Goal: Task Accomplishment & Management: Use online tool/utility

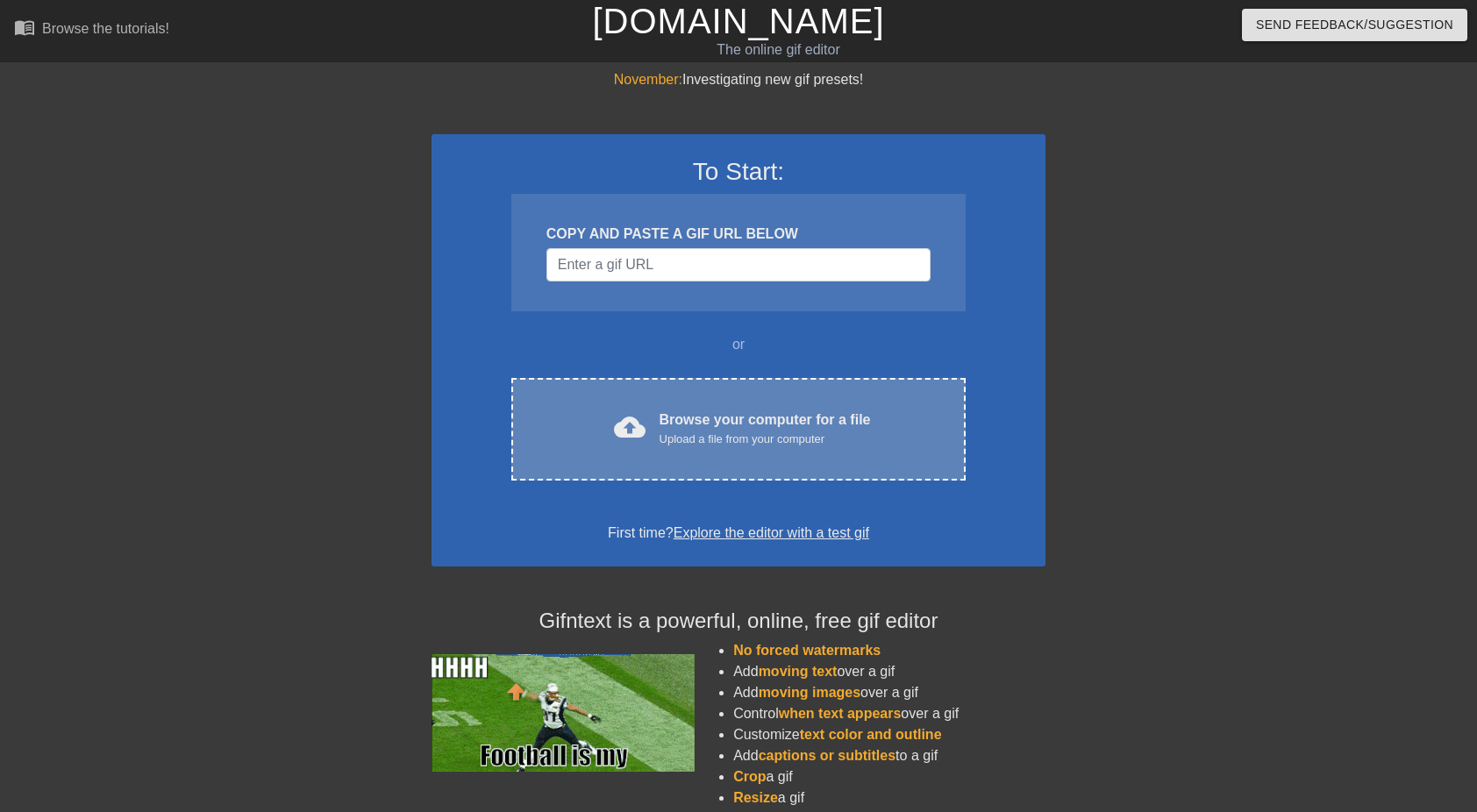
click at [735, 426] on div "Browse your computer for a file Upload a file from your computer" at bounding box center [766, 428] width 211 height 38
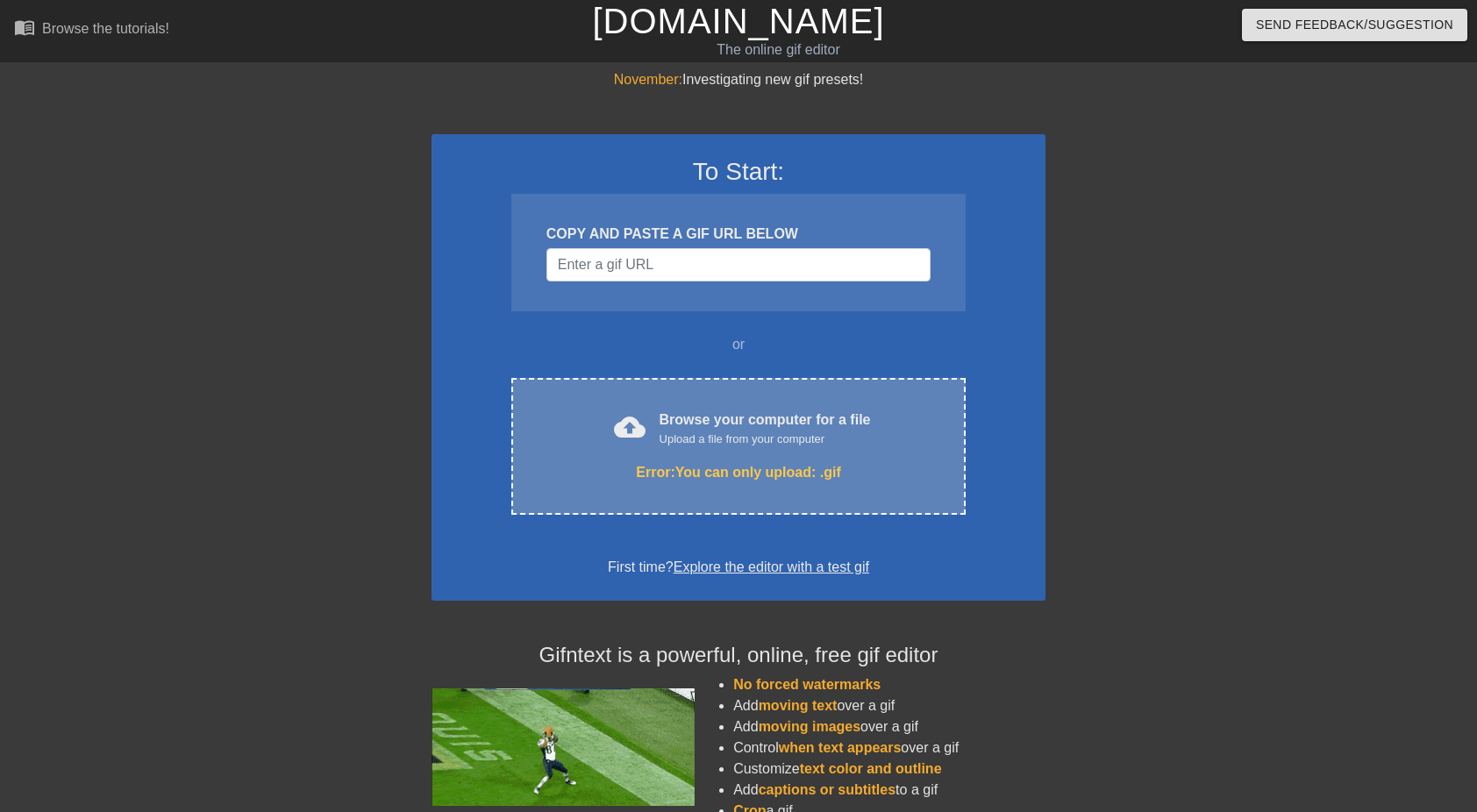
click at [776, 474] on div "Error: You can only upload: .gif" at bounding box center [738, 473] width 380 height 21
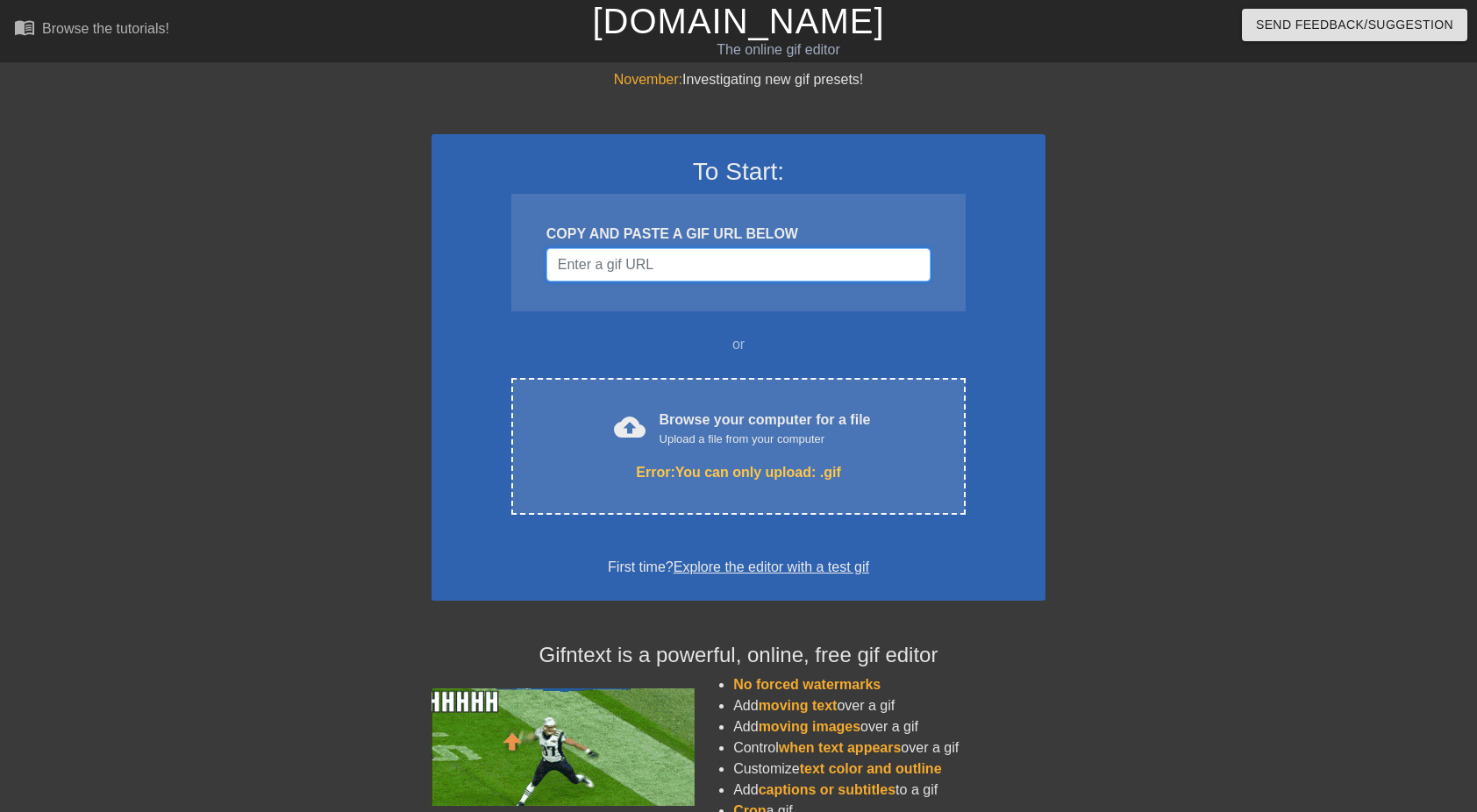
click at [638, 278] on input "Username" at bounding box center [738, 265] width 384 height 34
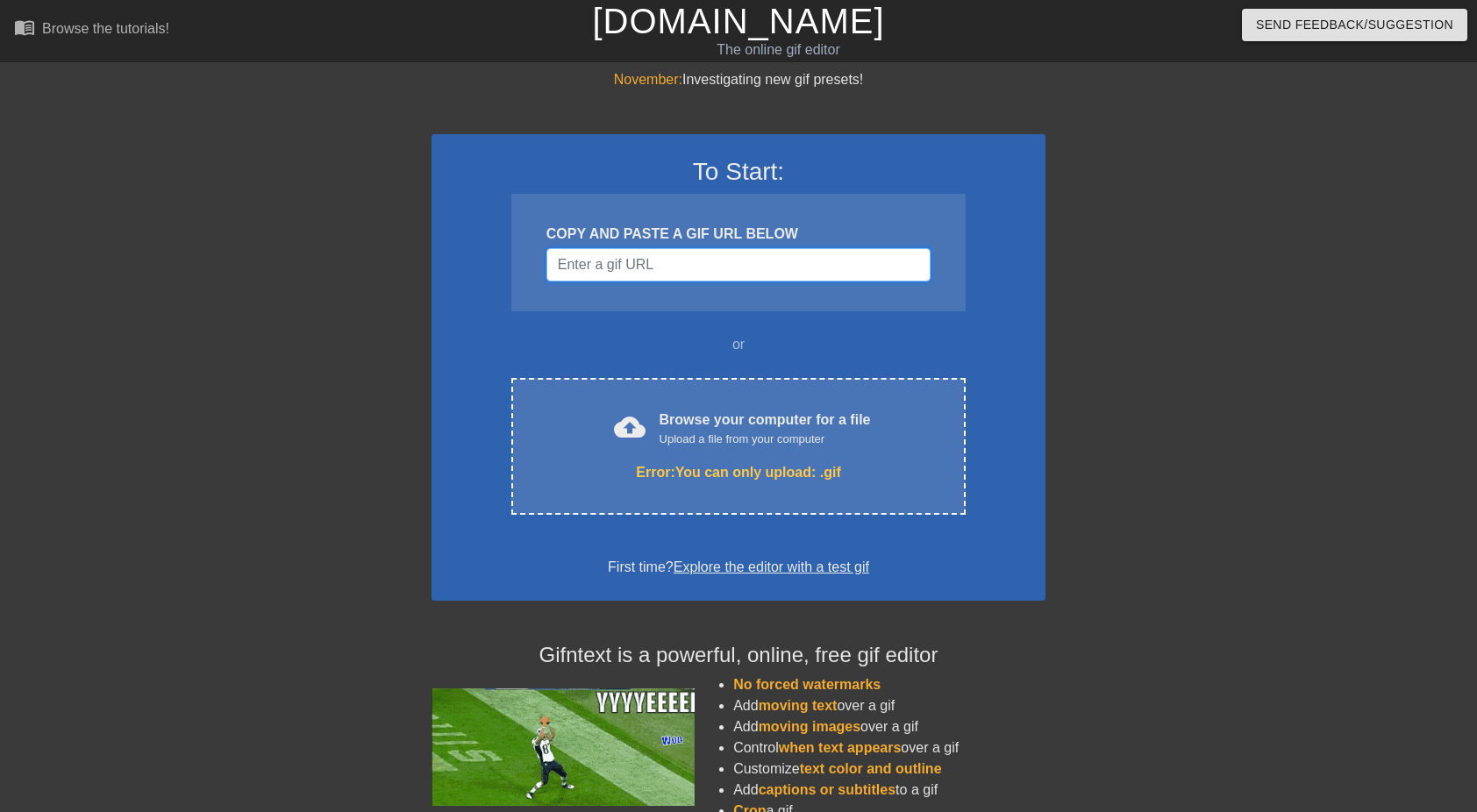
click at [754, 255] on input "Username" at bounding box center [738, 265] width 384 height 34
paste input "[URL][DOMAIN_NAME][MEDICAL_DATA]"
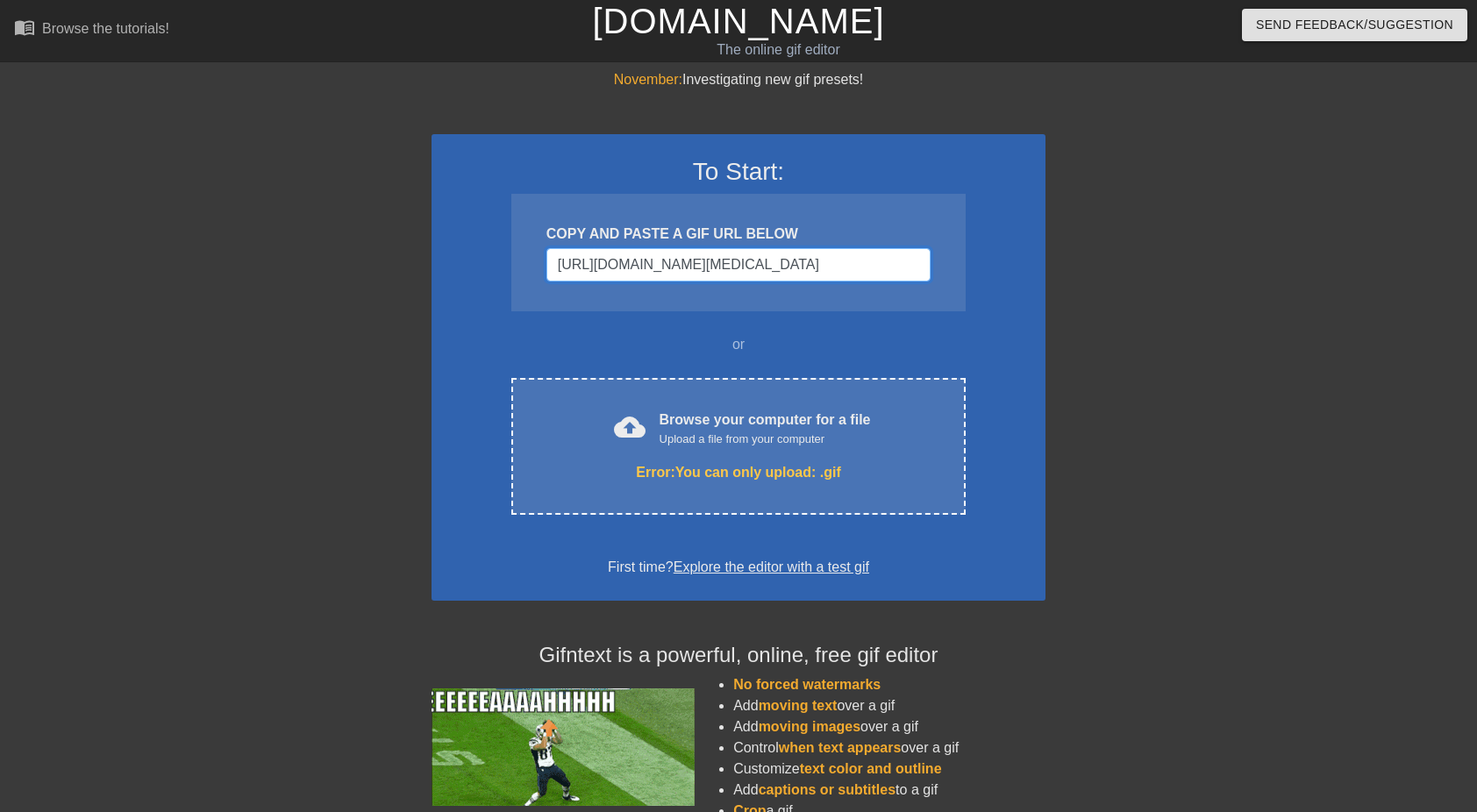
scroll to position [0, 146]
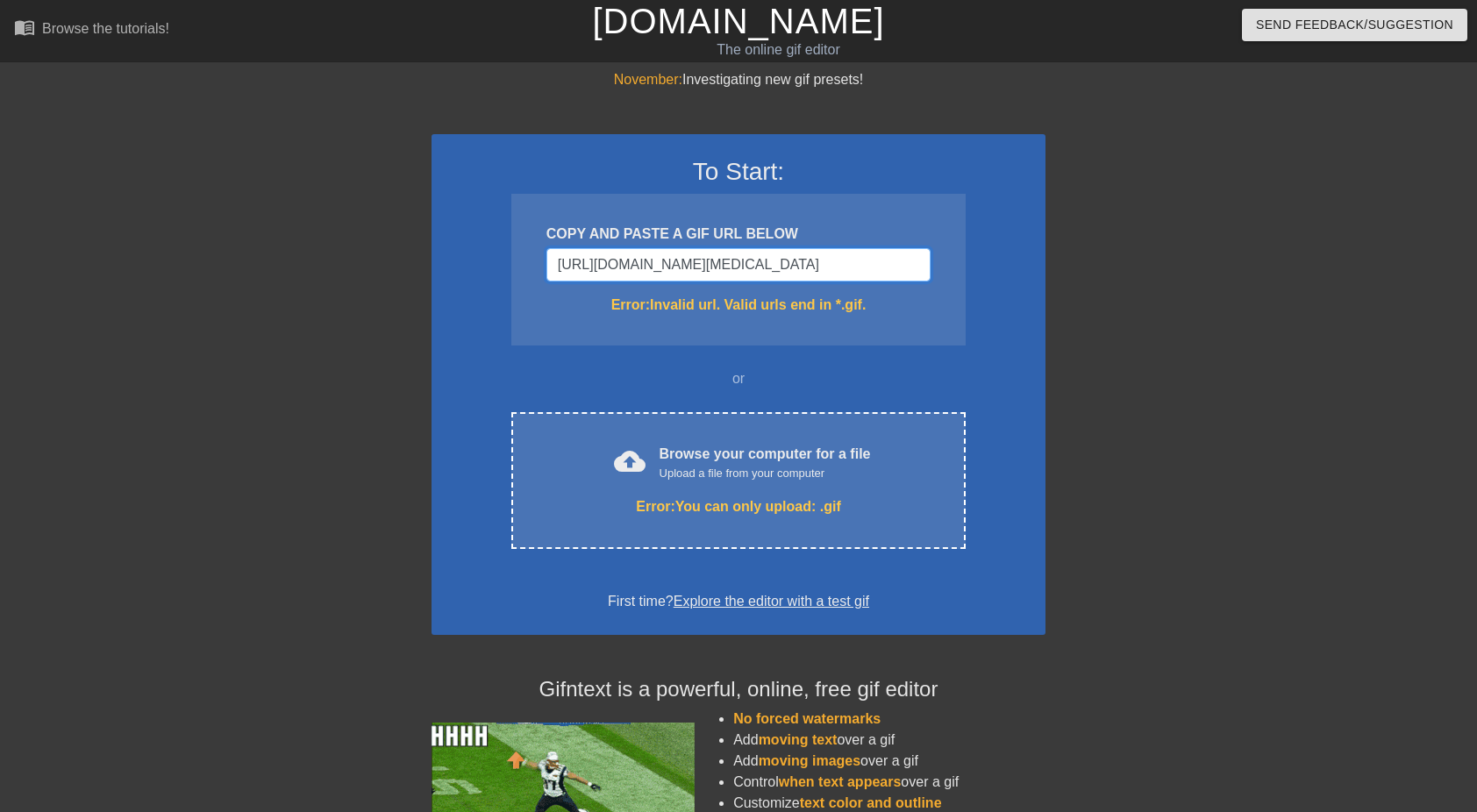
type input "[URL][DOMAIN_NAME][MEDICAL_DATA]"
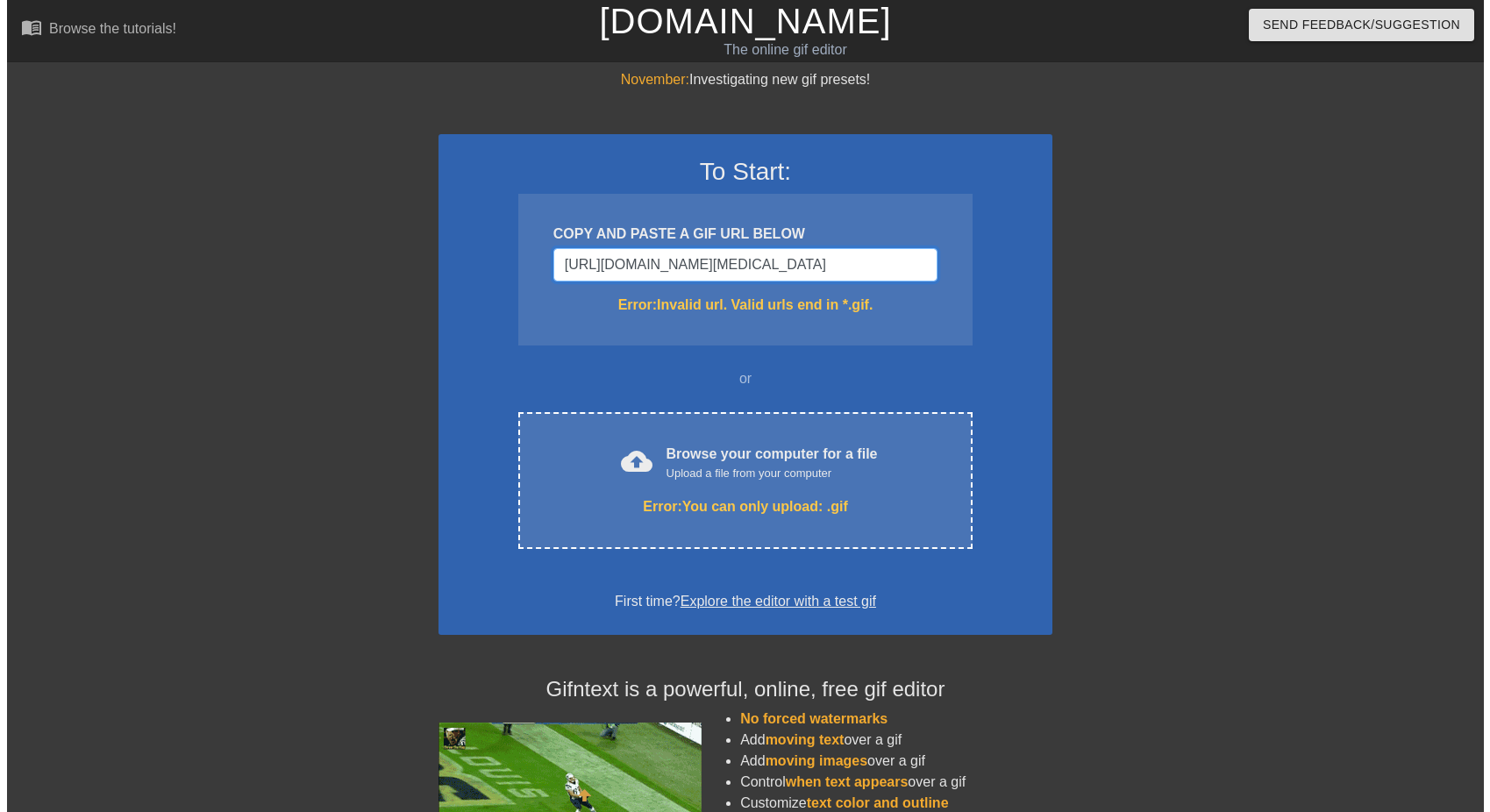
scroll to position [0, 0]
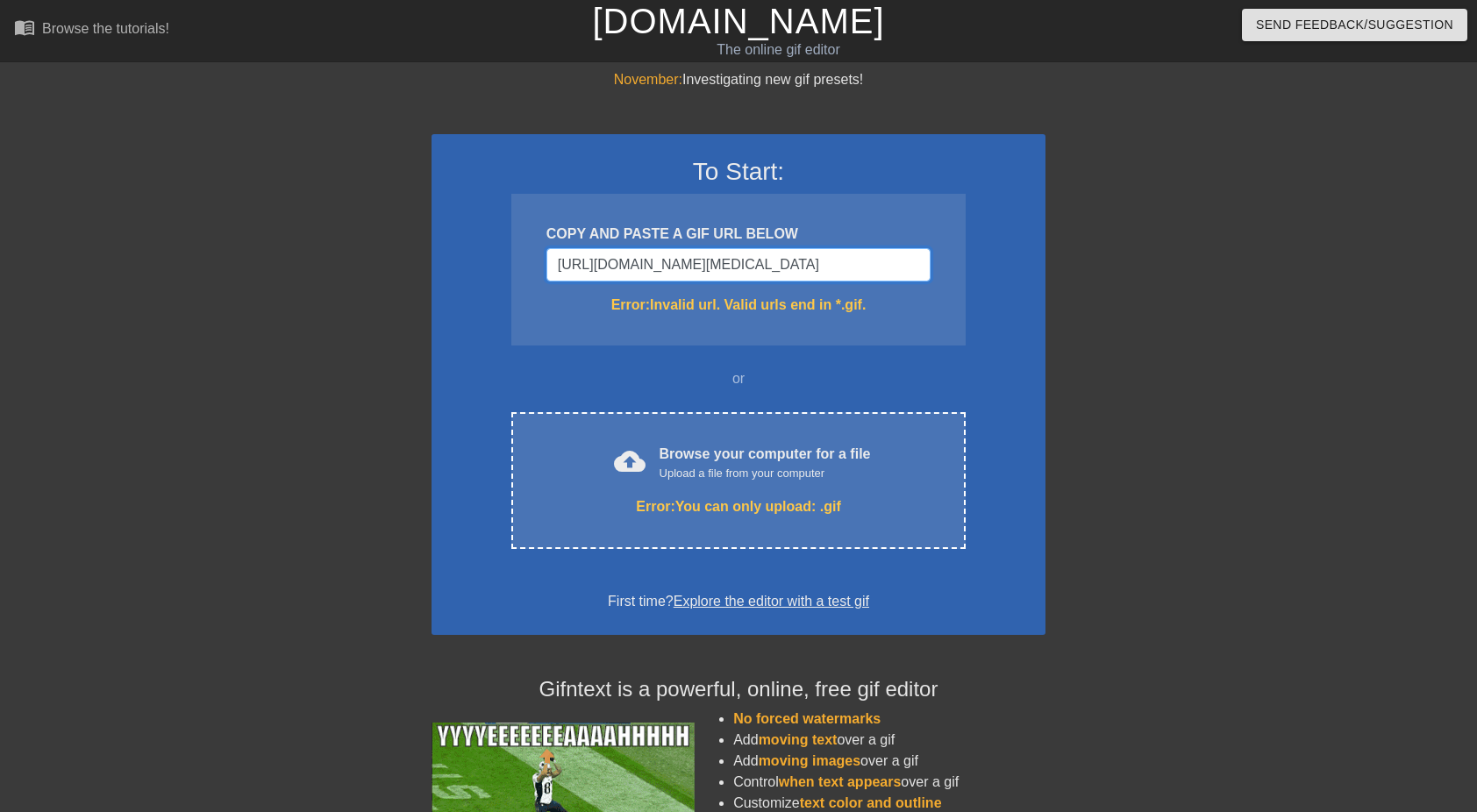
click at [778, 268] on input "[URL][DOMAIN_NAME][MEDICAL_DATA]" at bounding box center [738, 265] width 384 height 34
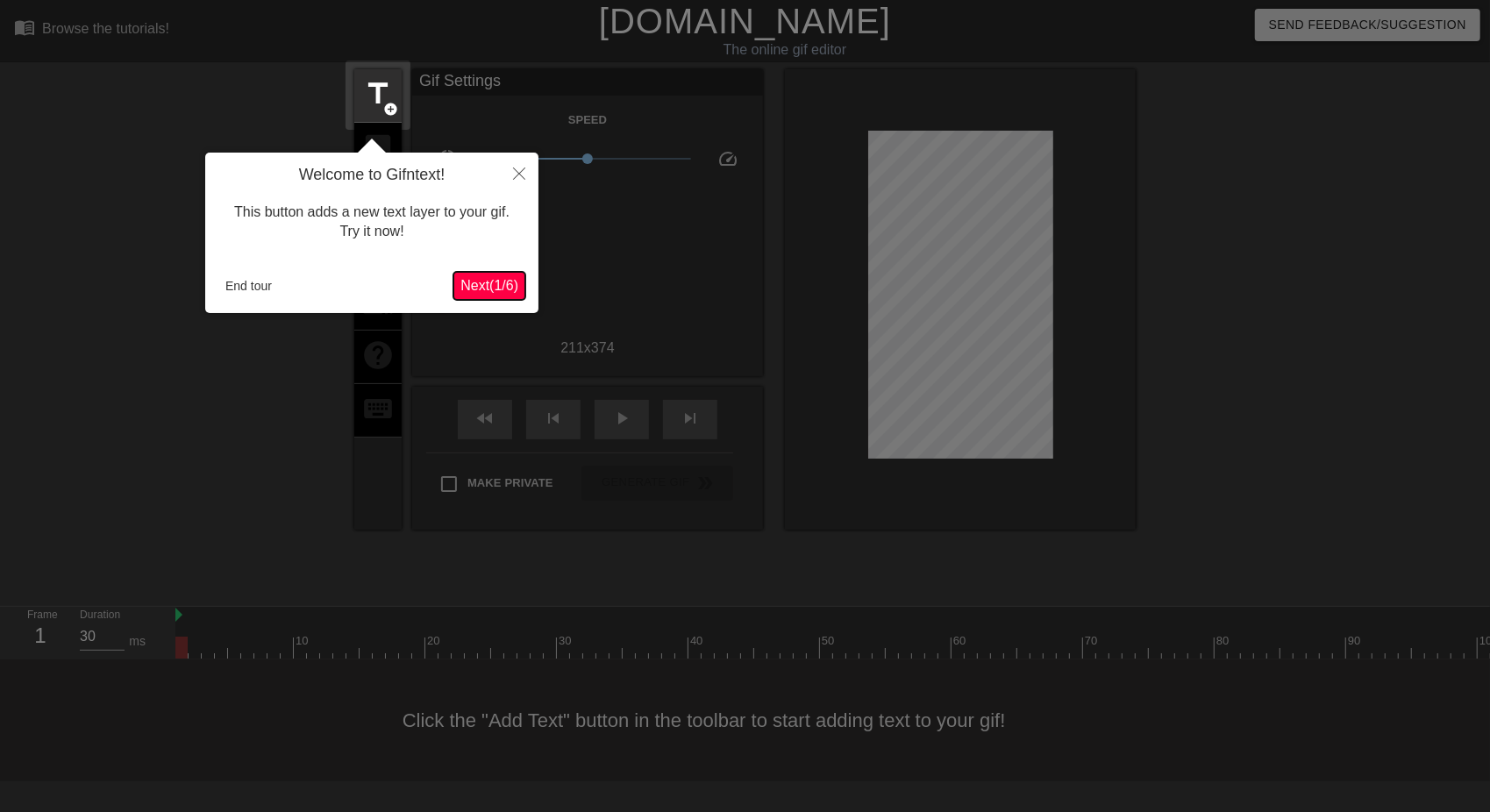
click at [479, 284] on span "Next ( 1 / 6 )" at bounding box center [490, 285] width 58 height 15
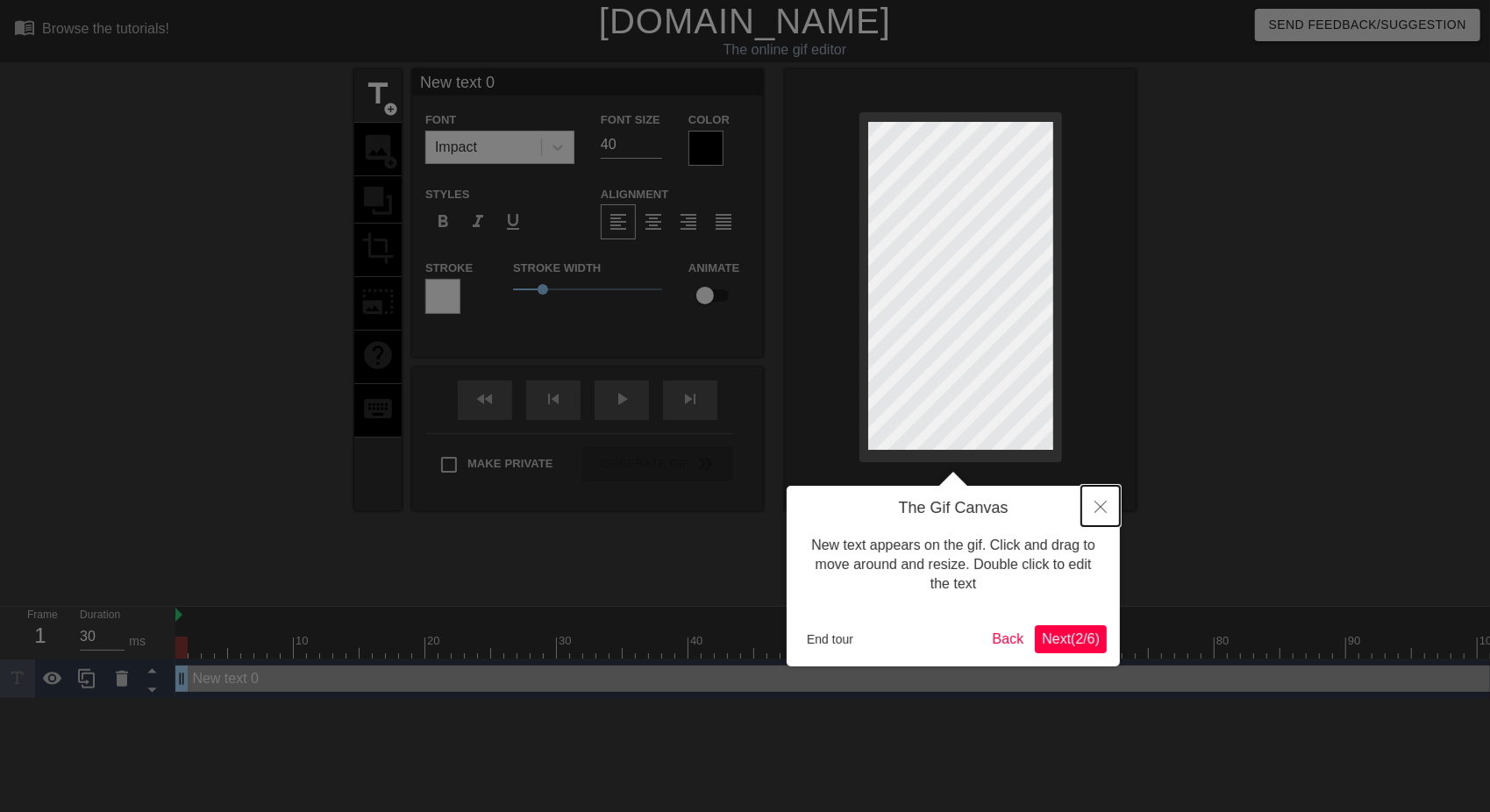
click at [1105, 506] on icon "Close" at bounding box center [1100, 506] width 12 height 12
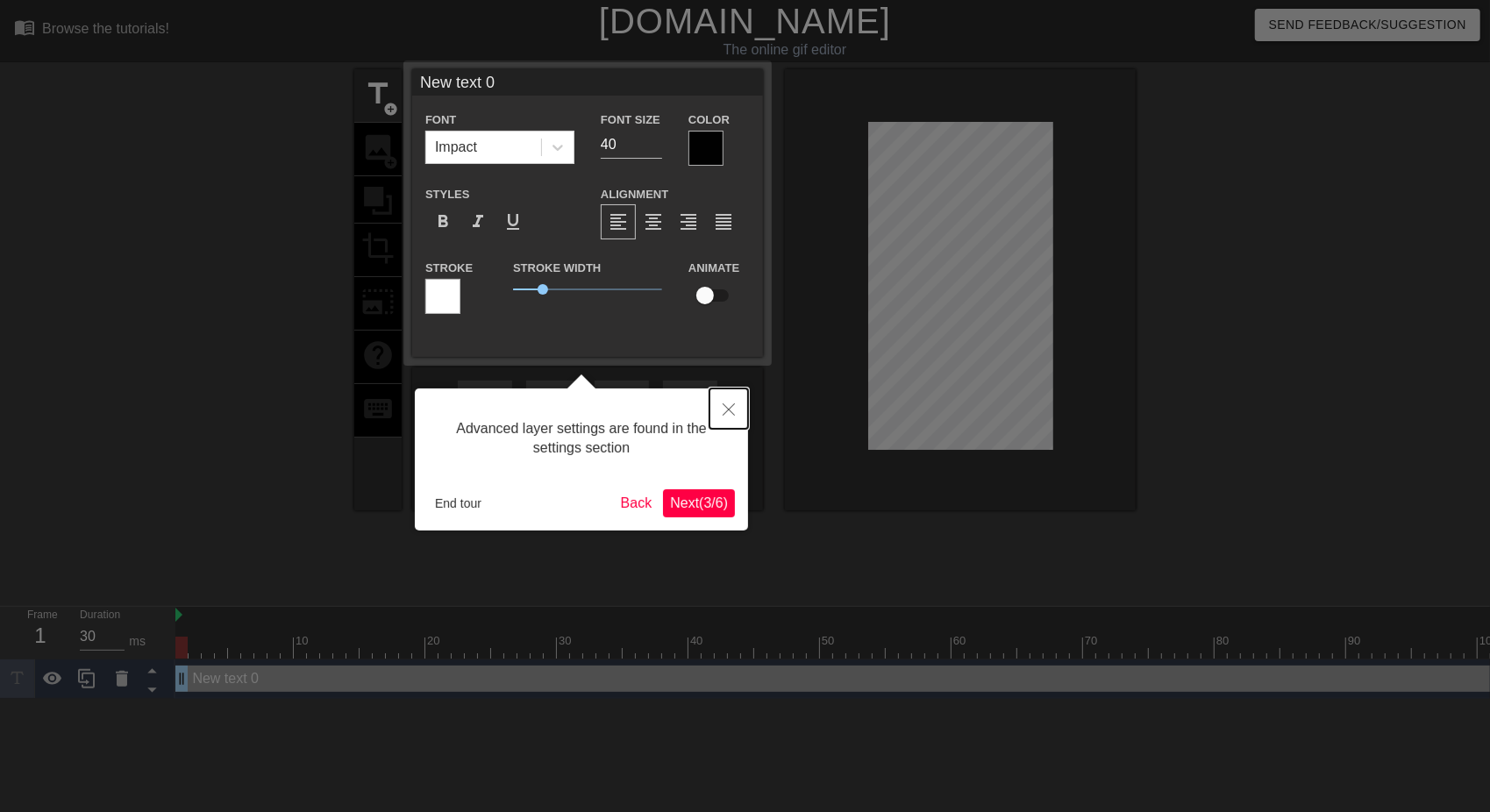
click at [724, 409] on icon "Close" at bounding box center [728, 409] width 12 height 12
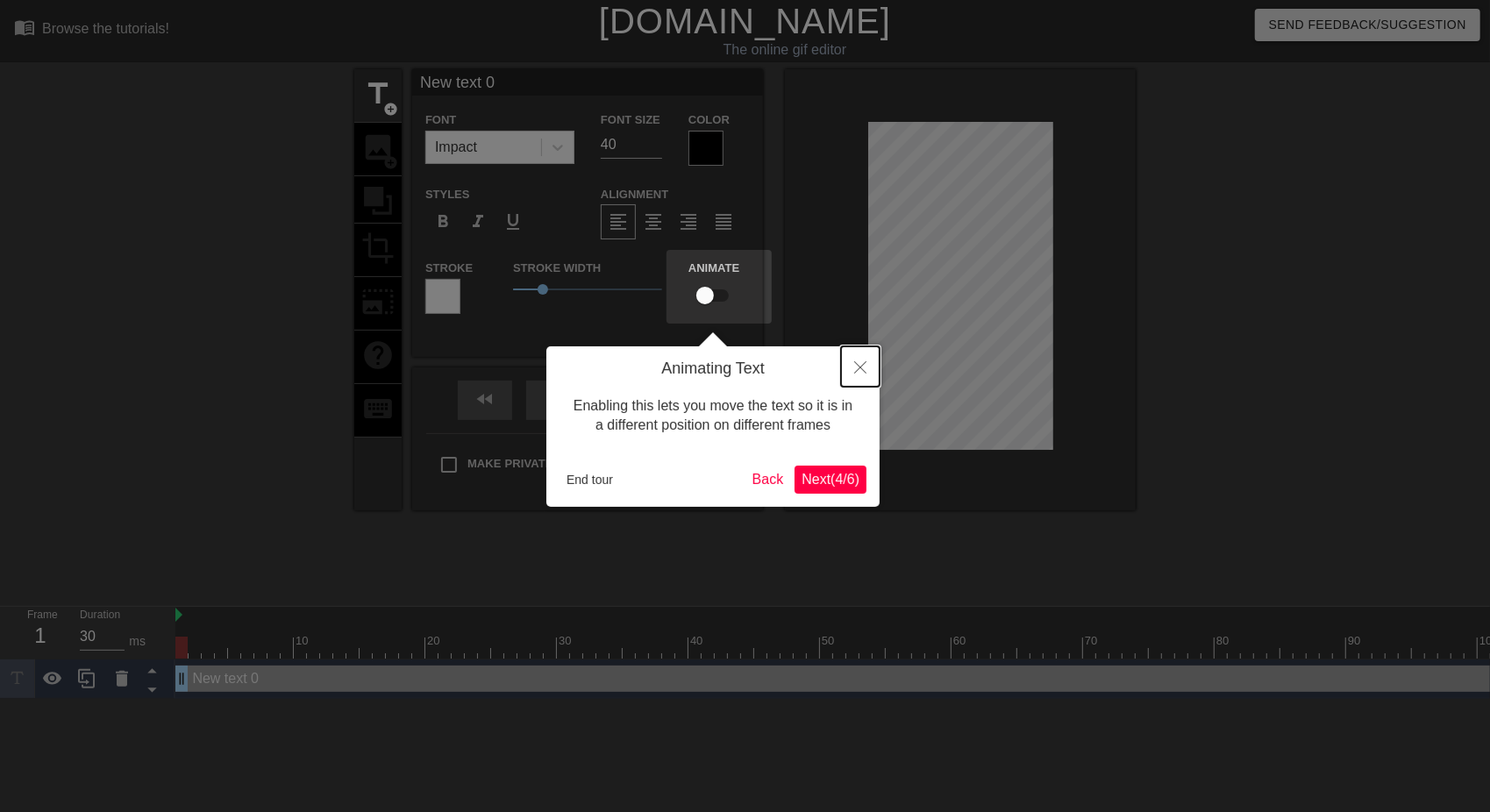
click at [856, 364] on icon "Close" at bounding box center [860, 367] width 12 height 12
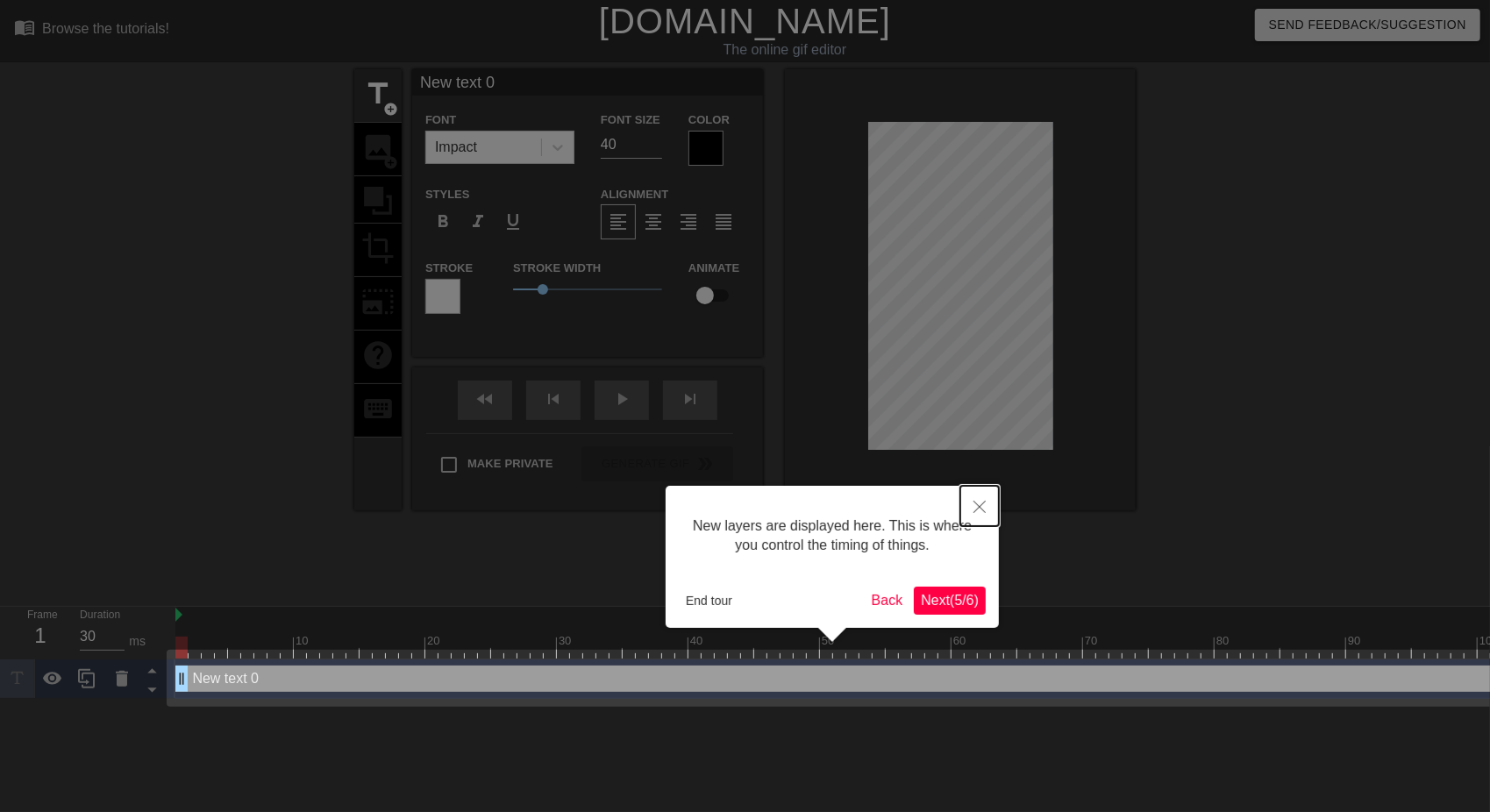
click at [993, 514] on button "Close" at bounding box center [980, 506] width 38 height 40
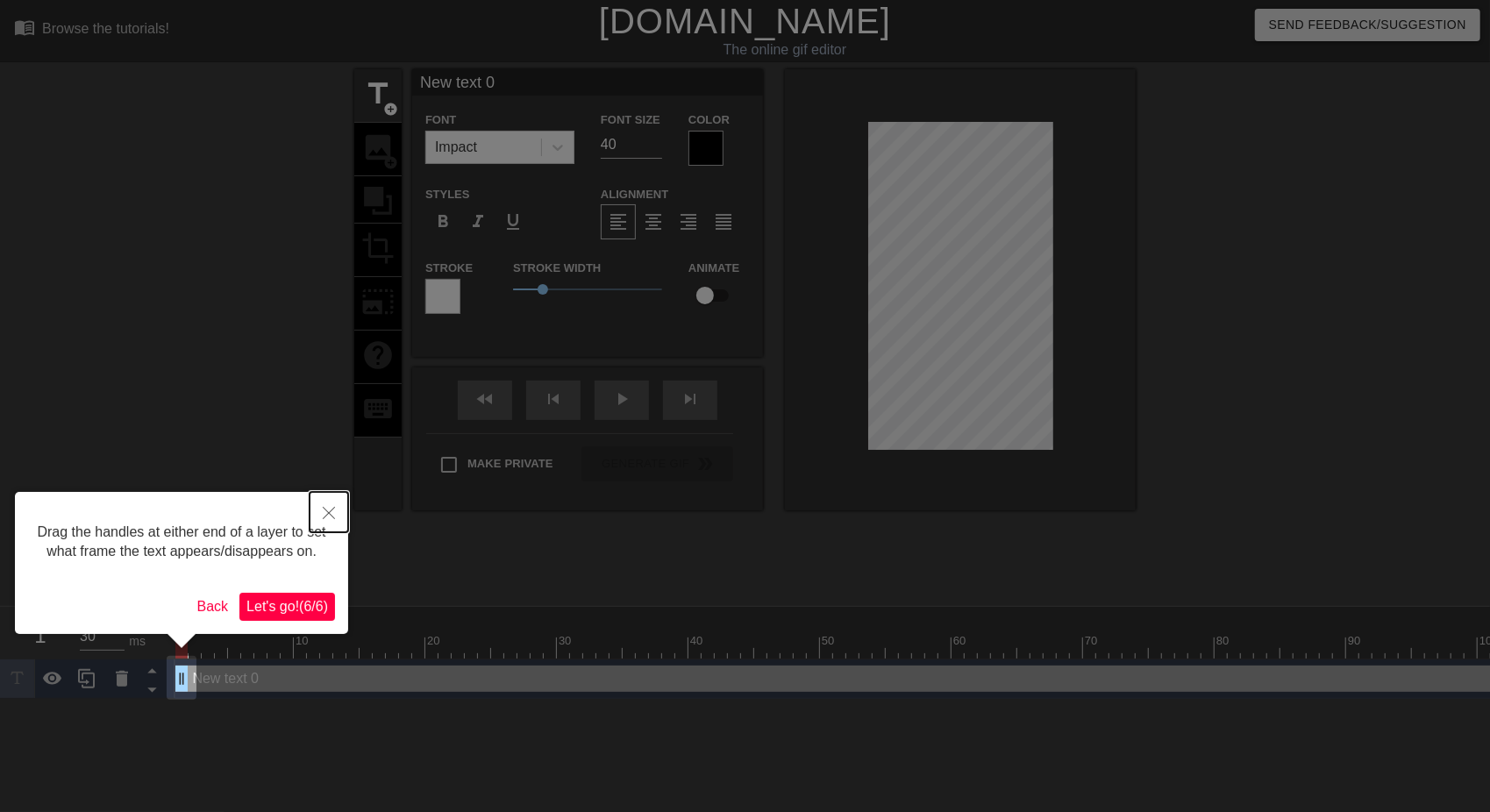
click at [332, 514] on icon "Close" at bounding box center [328, 512] width 12 height 12
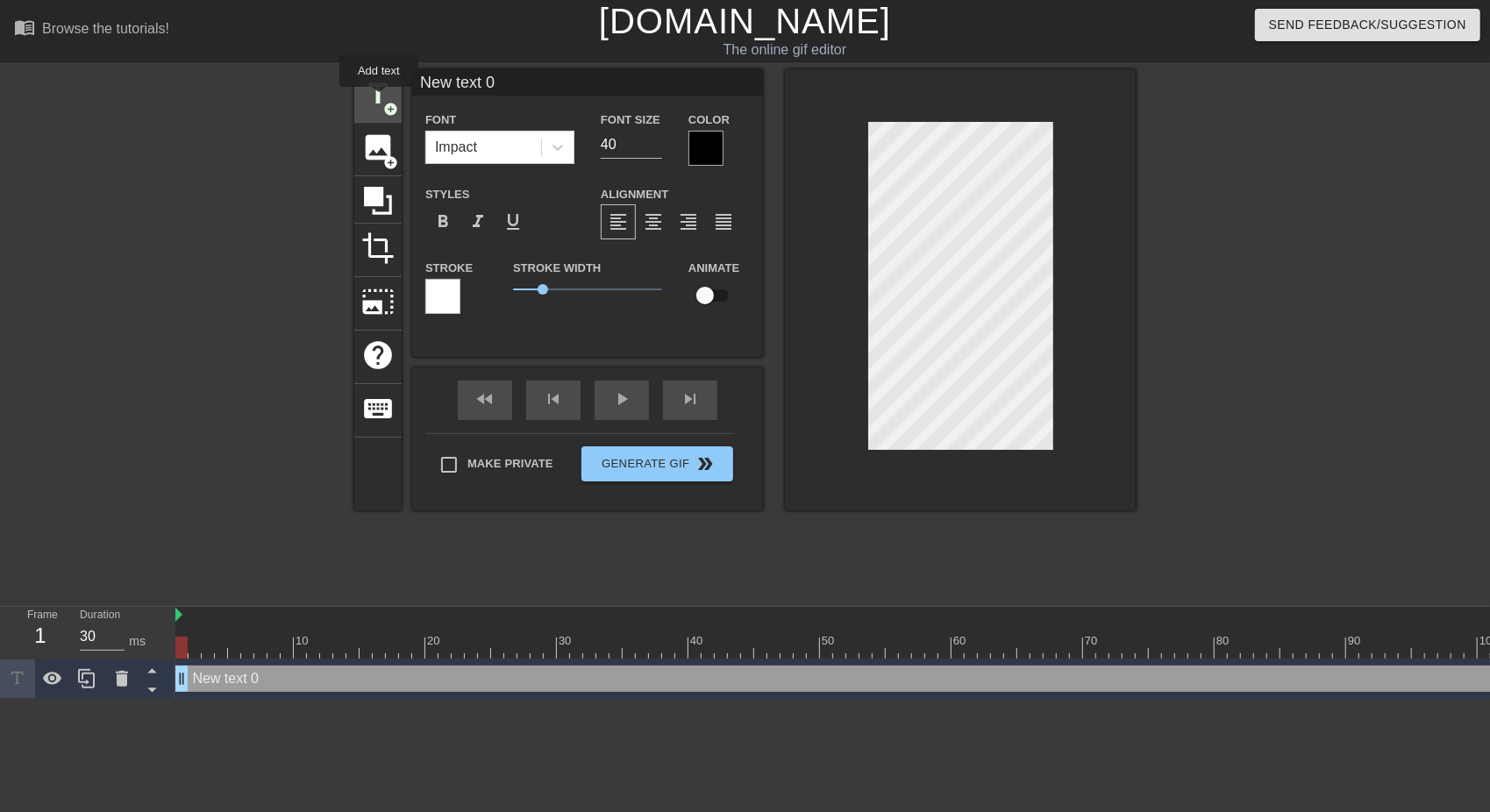
click at [379, 99] on span "title" at bounding box center [379, 94] width 34 height 34
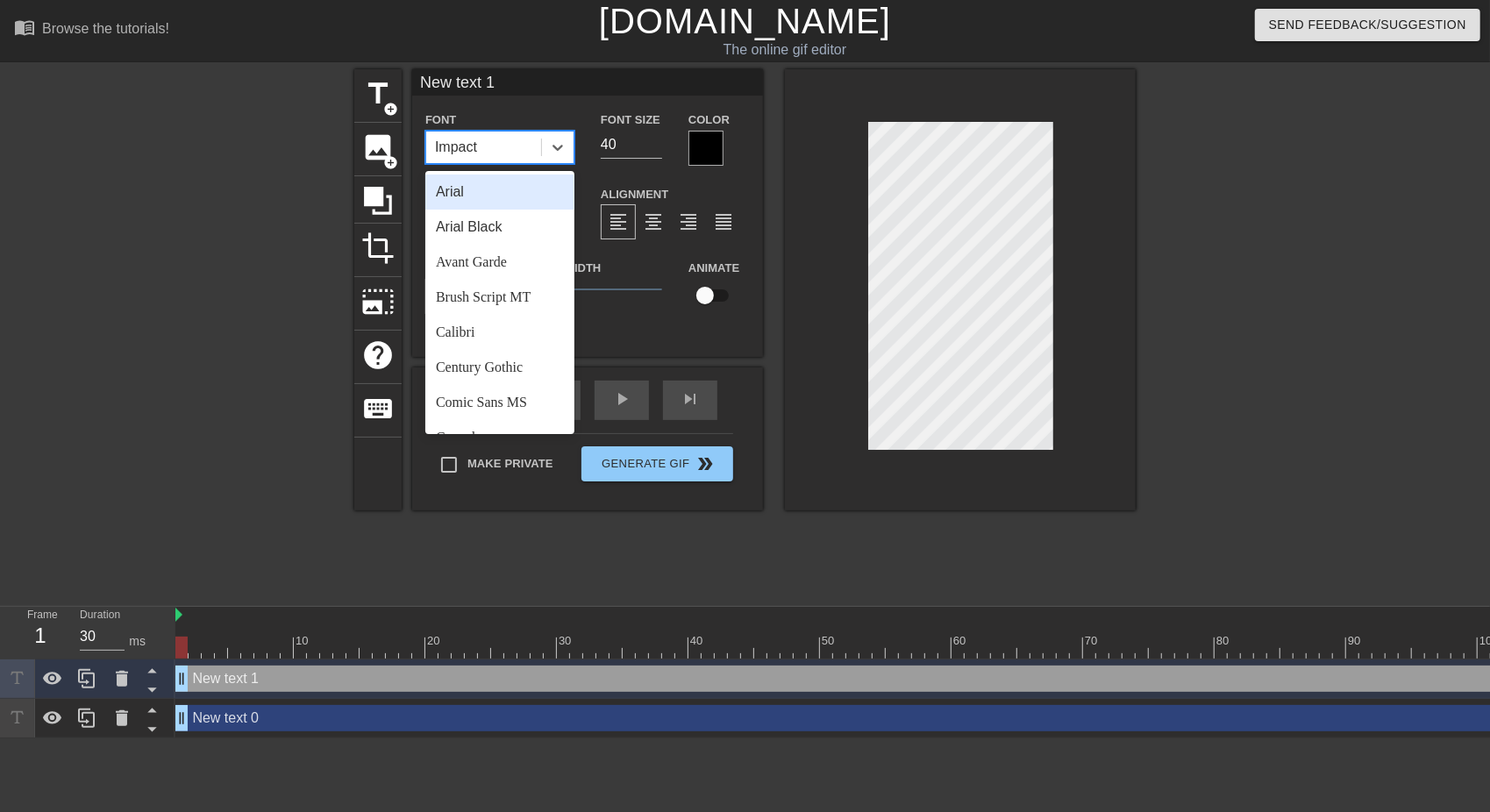
click at [525, 148] on div "Impact" at bounding box center [483, 148] width 115 height 32
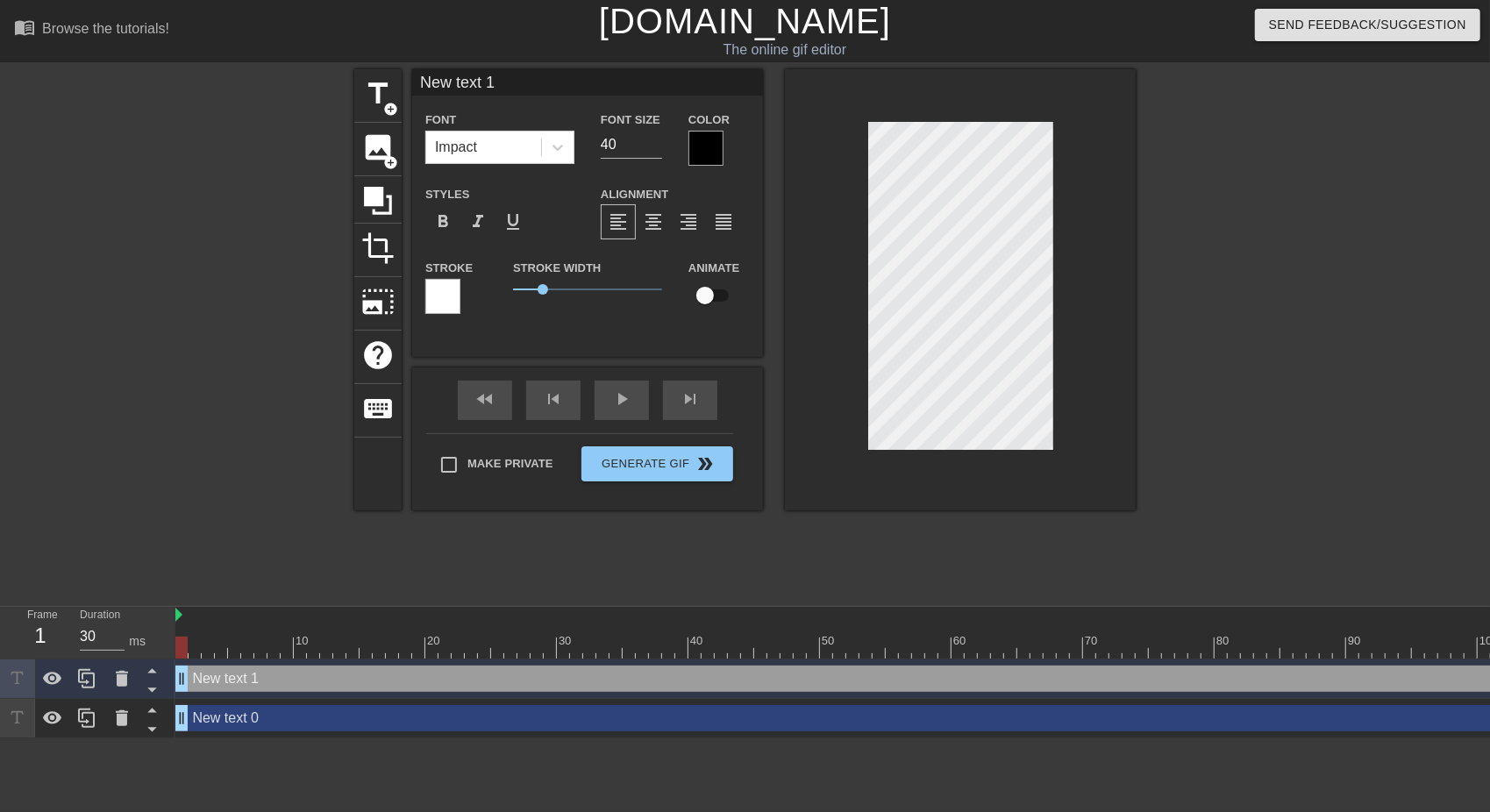
type input "New text 0"
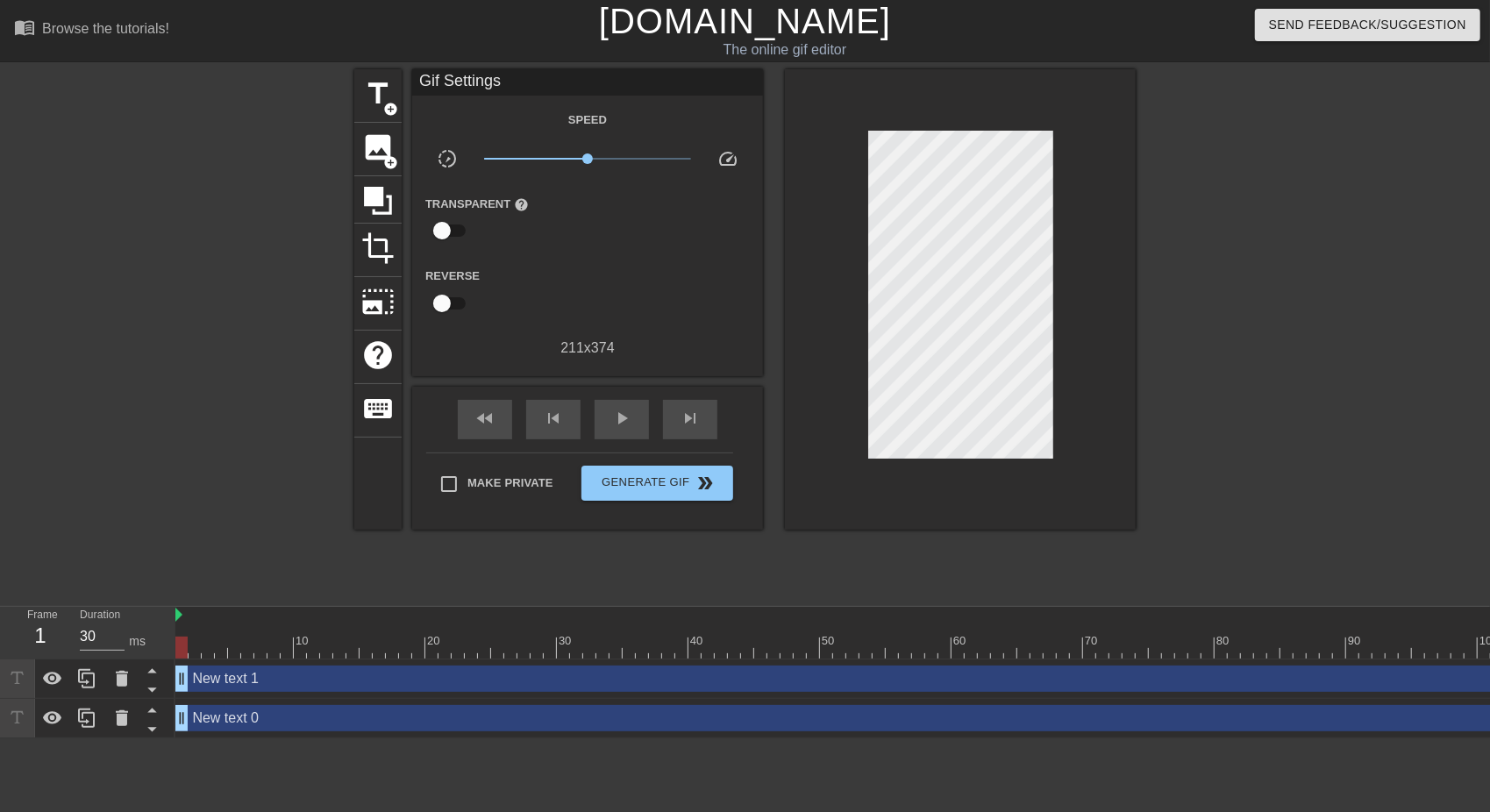
drag, startPoint x: 867, startPoint y: 338, endPoint x: 1334, endPoint y: 456, distance: 481.7
click at [1334, 456] on div at bounding box center [1289, 332] width 264 height 526
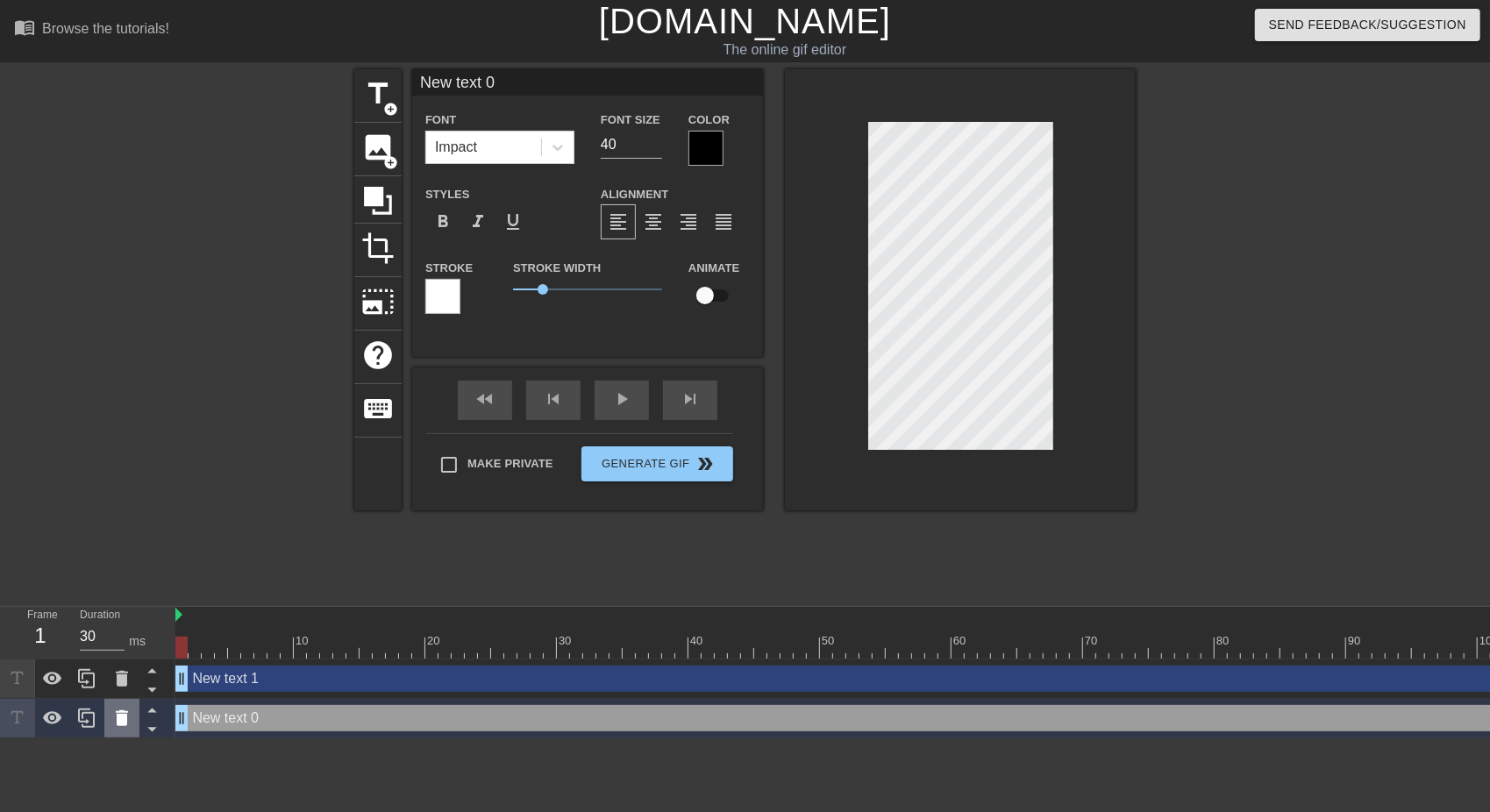
click at [129, 715] on icon at bounding box center [122, 718] width 21 height 21
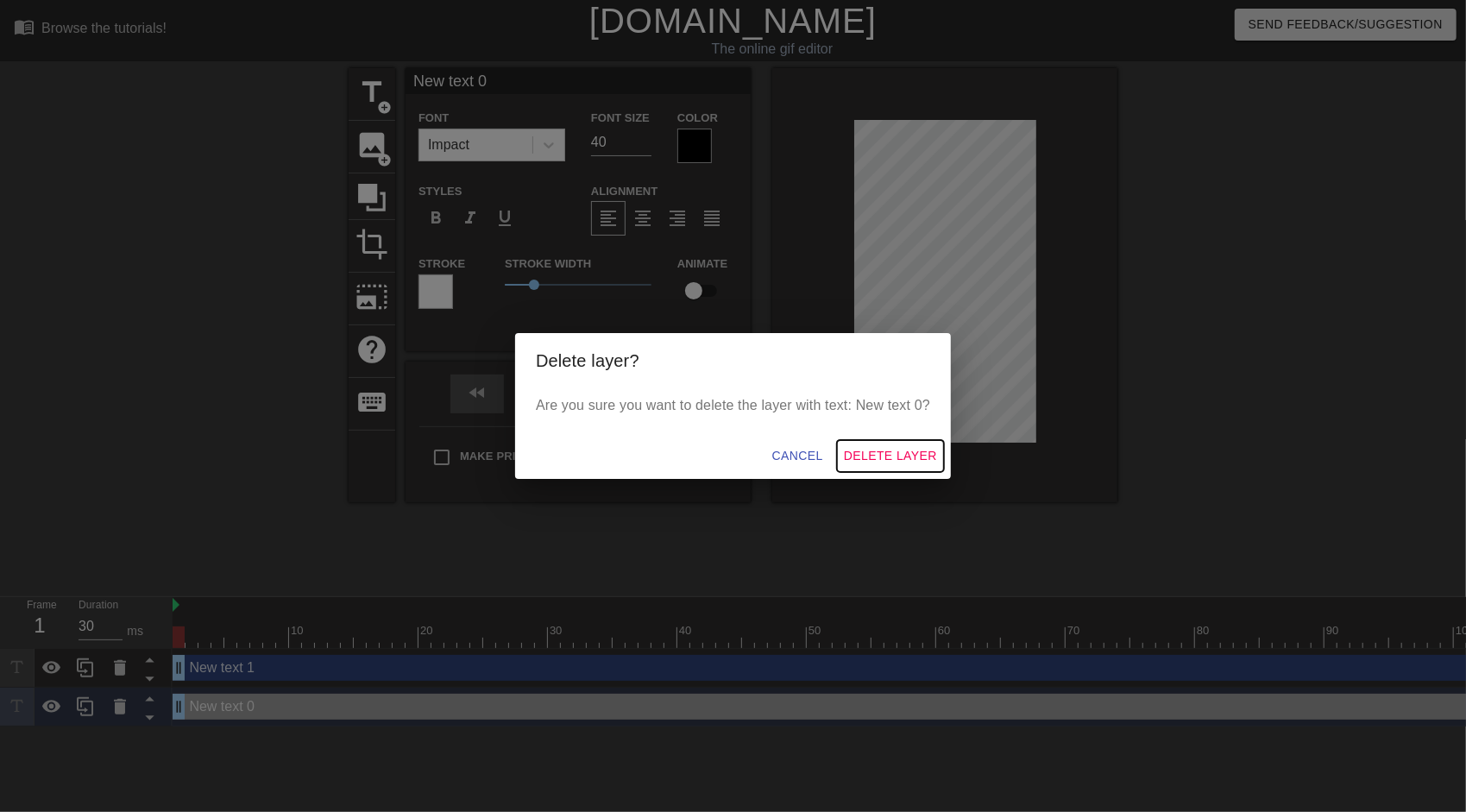
click at [898, 455] on span "Delete Layer" at bounding box center [890, 455] width 93 height 21
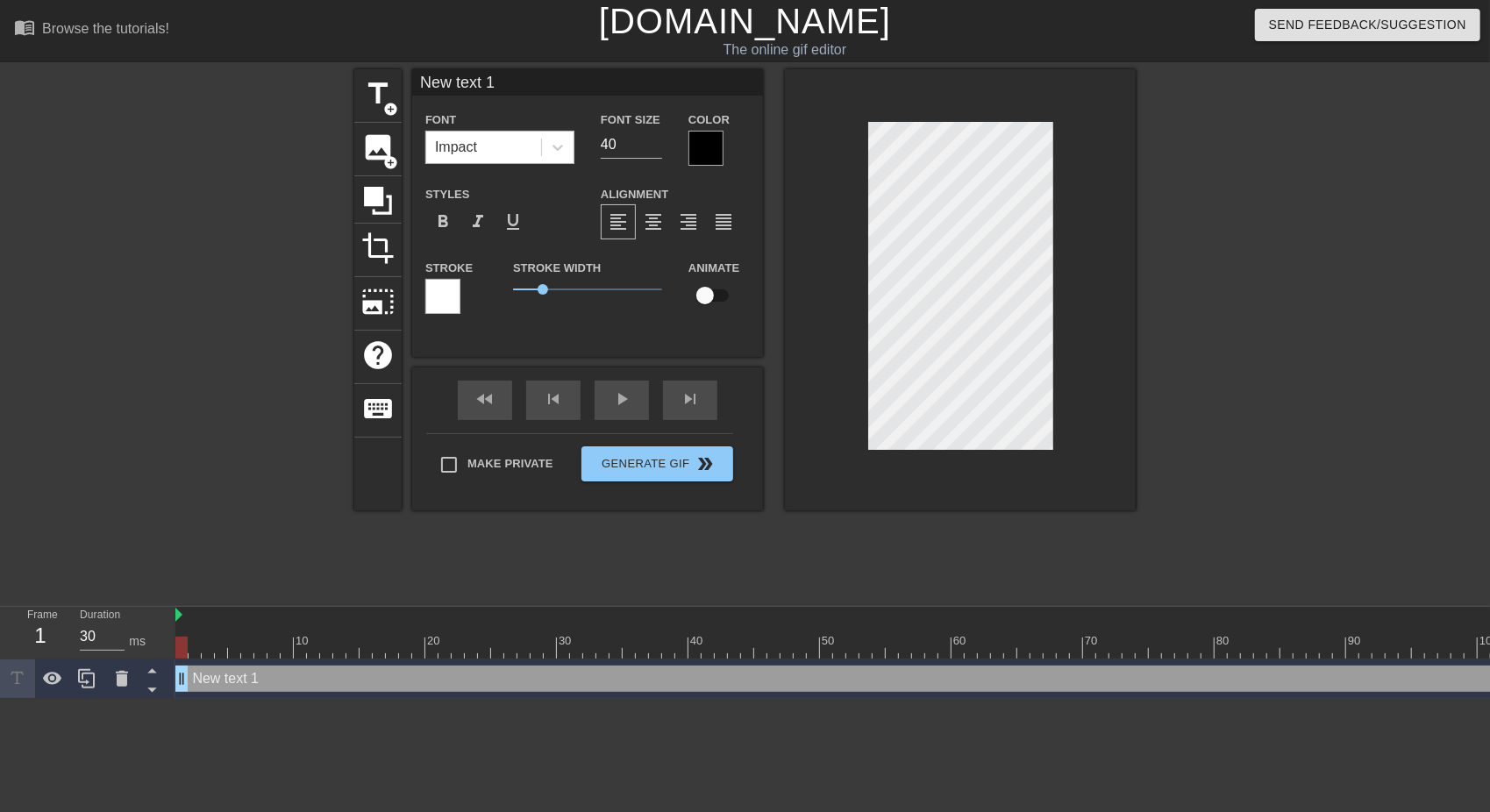
click at [467, 144] on div "Impact" at bounding box center [455, 147] width 42 height 21
click at [466, 150] on div "Impact" at bounding box center [455, 147] width 42 height 21
drag, startPoint x: 466, startPoint y: 150, endPoint x: 781, endPoint y: 159, distance: 315.1
click at [466, 150] on div "Impact" at bounding box center [455, 147] width 42 height 21
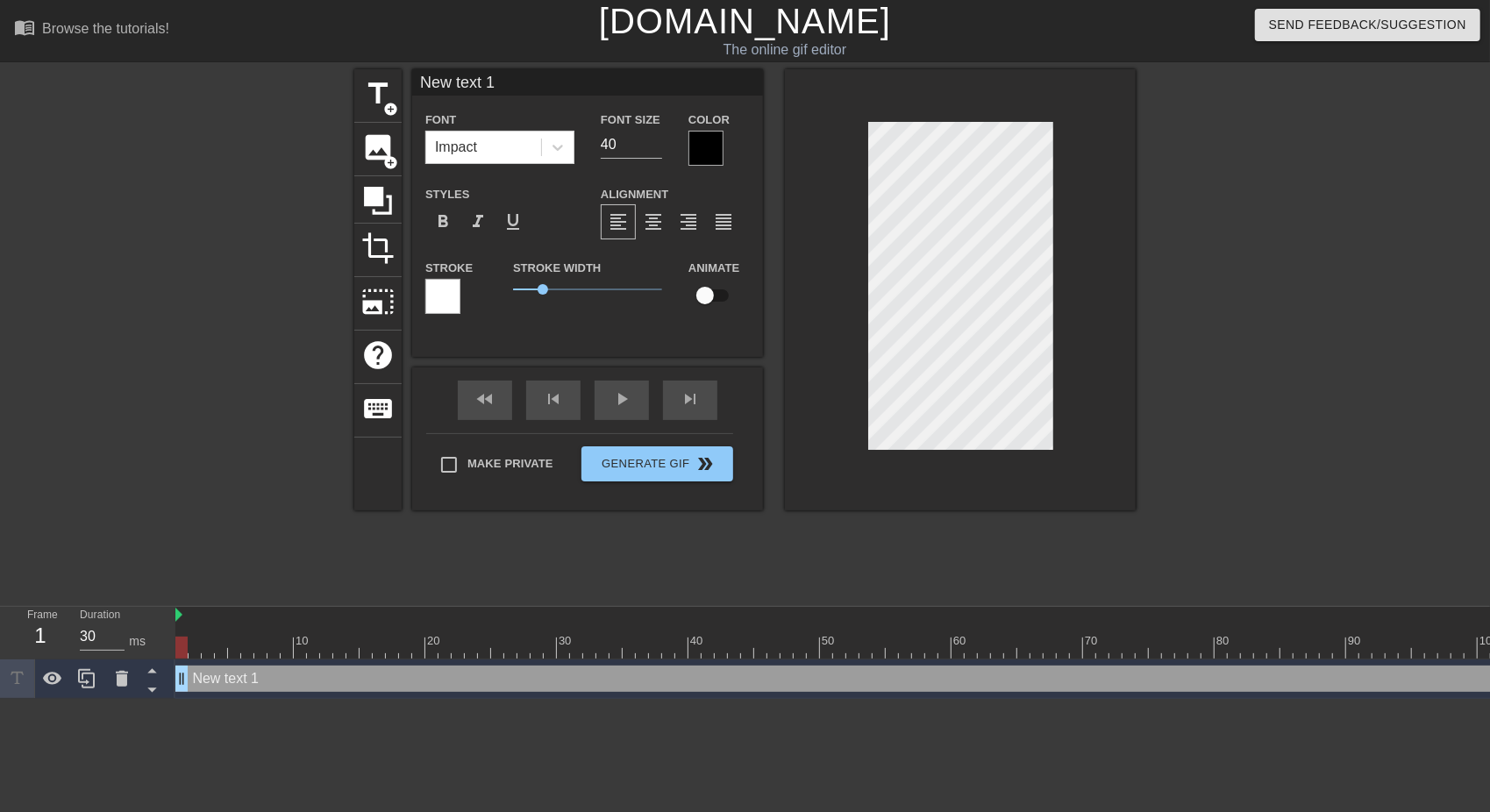
scroll to position [2, 2]
type input "t"
type textarea "t"
paste textarea "[URL][DOMAIN_NAME][MEDICAL_DATA]"
type input "[URL][DOMAIN_NAME][MEDICAL_DATA]"
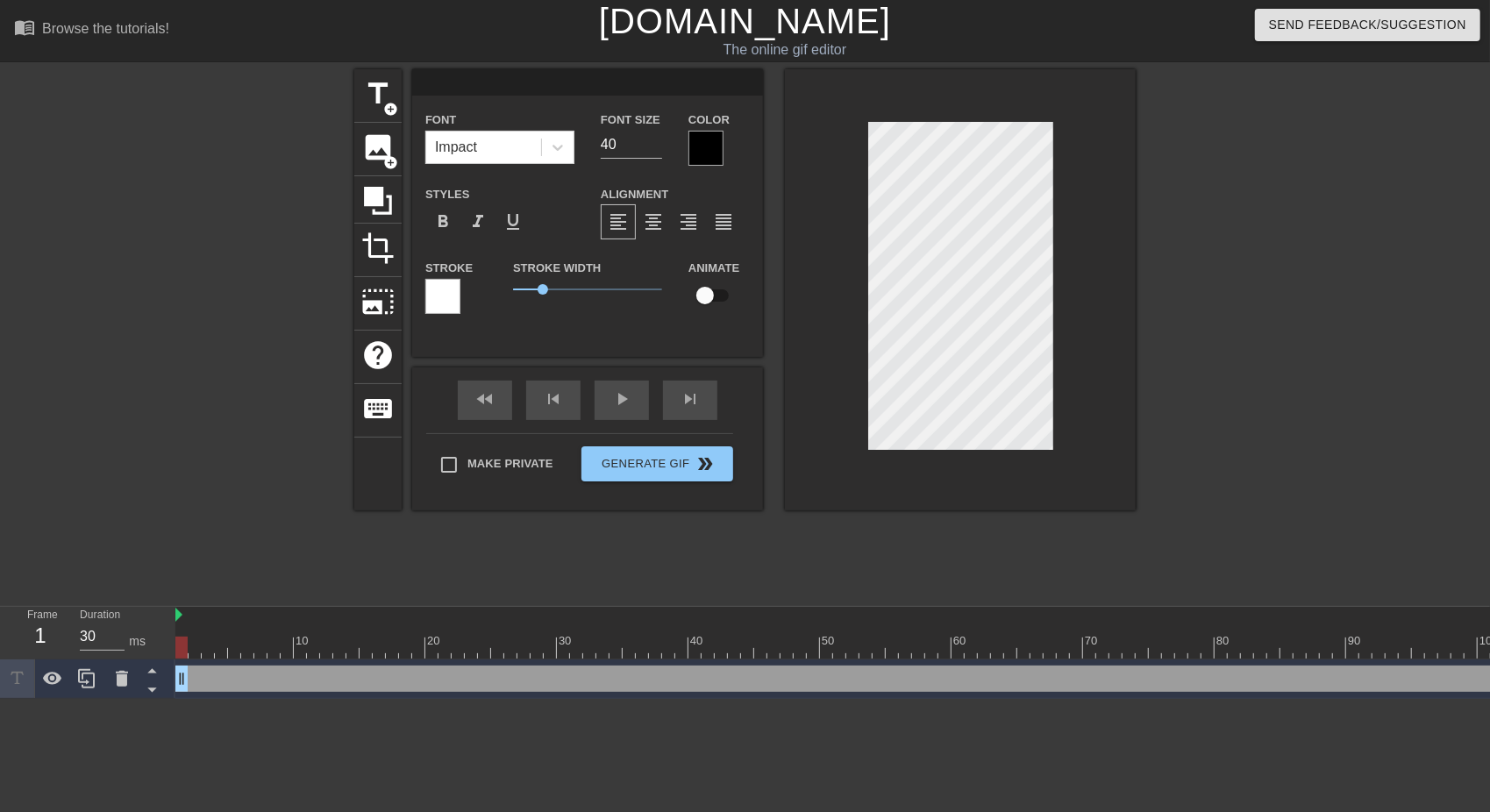
type textarea "[URL][DOMAIN_NAME][MEDICAL_DATA]"
paste textarea "[URL][DOMAIN_NAME][MEDICAL_DATA]"
type input "[URL][DOMAIN_NAME][MEDICAL_DATA][DOMAIN_NAME][MEDICAL_DATA]"
type textarea "[URL][DOMAIN_NAME][MEDICAL_DATA][DOMAIN_NAME][MEDICAL_DATA]"
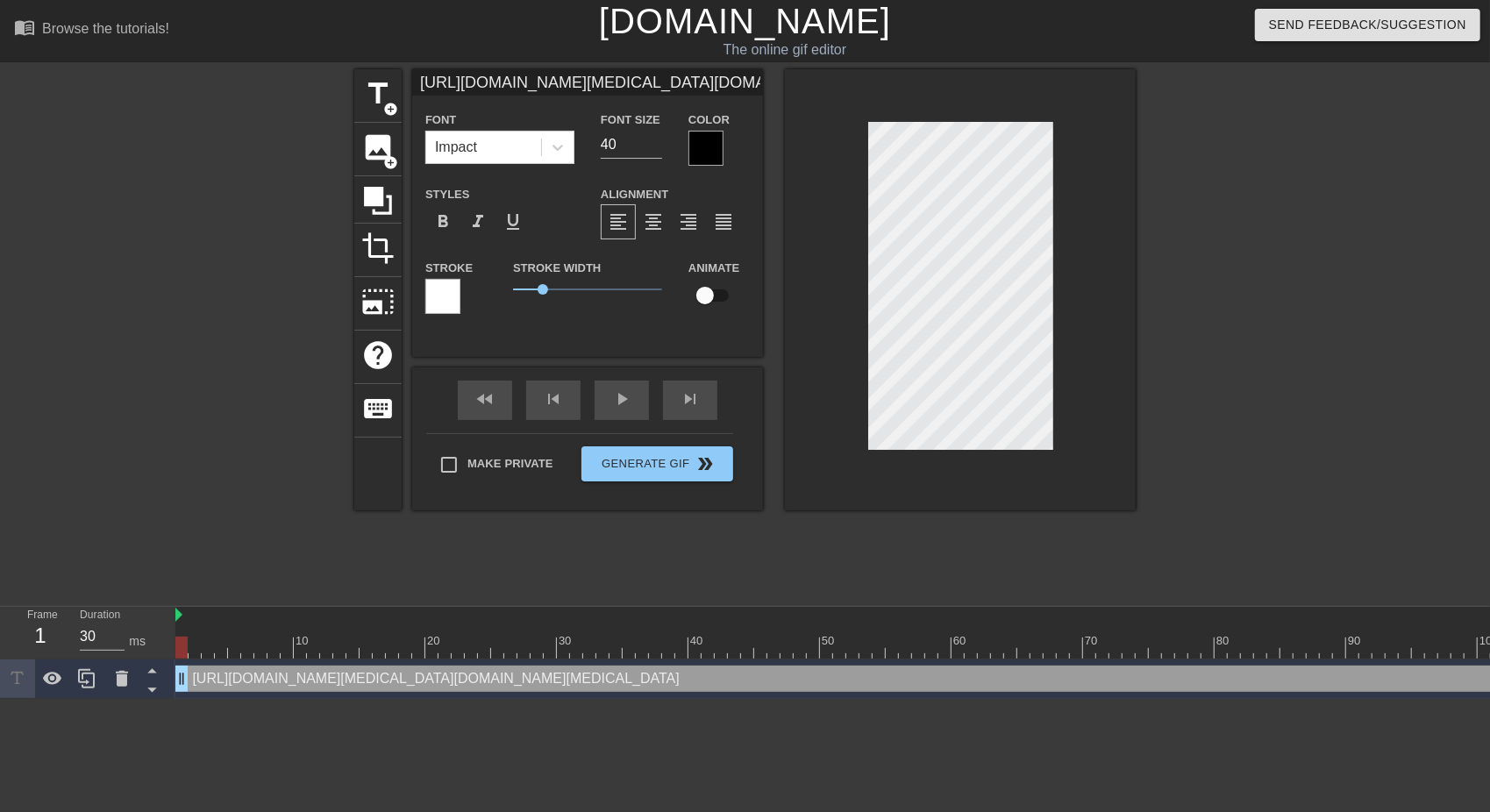
type input "[URL][DOMAIN_NAME][MEDICAL_DATA][DOMAIN_NAME][MEDICAL_DATA]."
type textarea "[URL][DOMAIN_NAME][MEDICAL_DATA][DOMAIN_NAME][MEDICAL_DATA]."
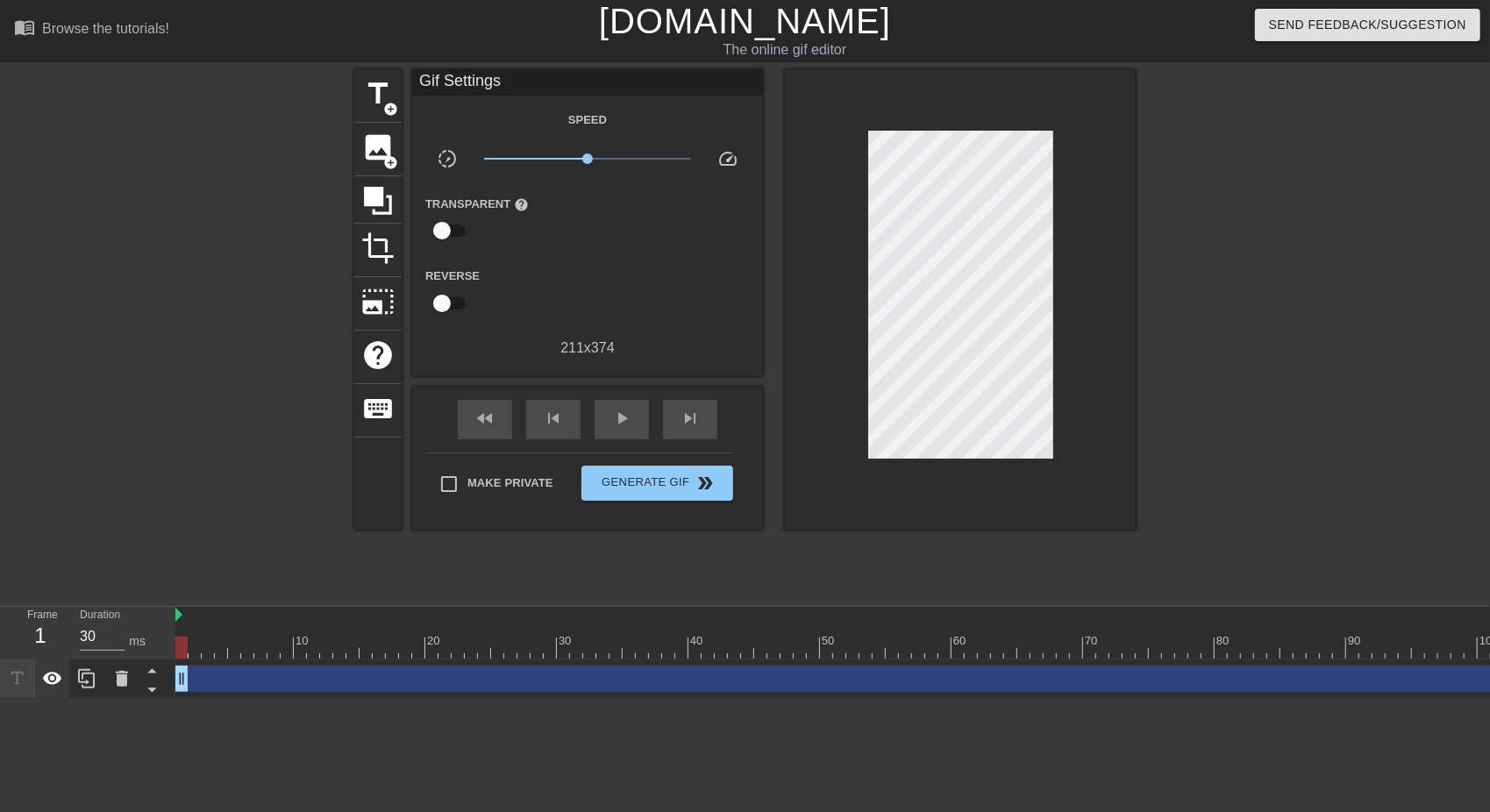
click at [50, 677] on icon at bounding box center [52, 678] width 20 height 13
click at [50, 677] on icon at bounding box center [52, 678] width 21 height 21
click at [19, 682] on icon at bounding box center [18, 678] width 21 height 21
click at [217, 662] on div "drag_handle drag_handle" at bounding box center [847, 679] width 1342 height 39
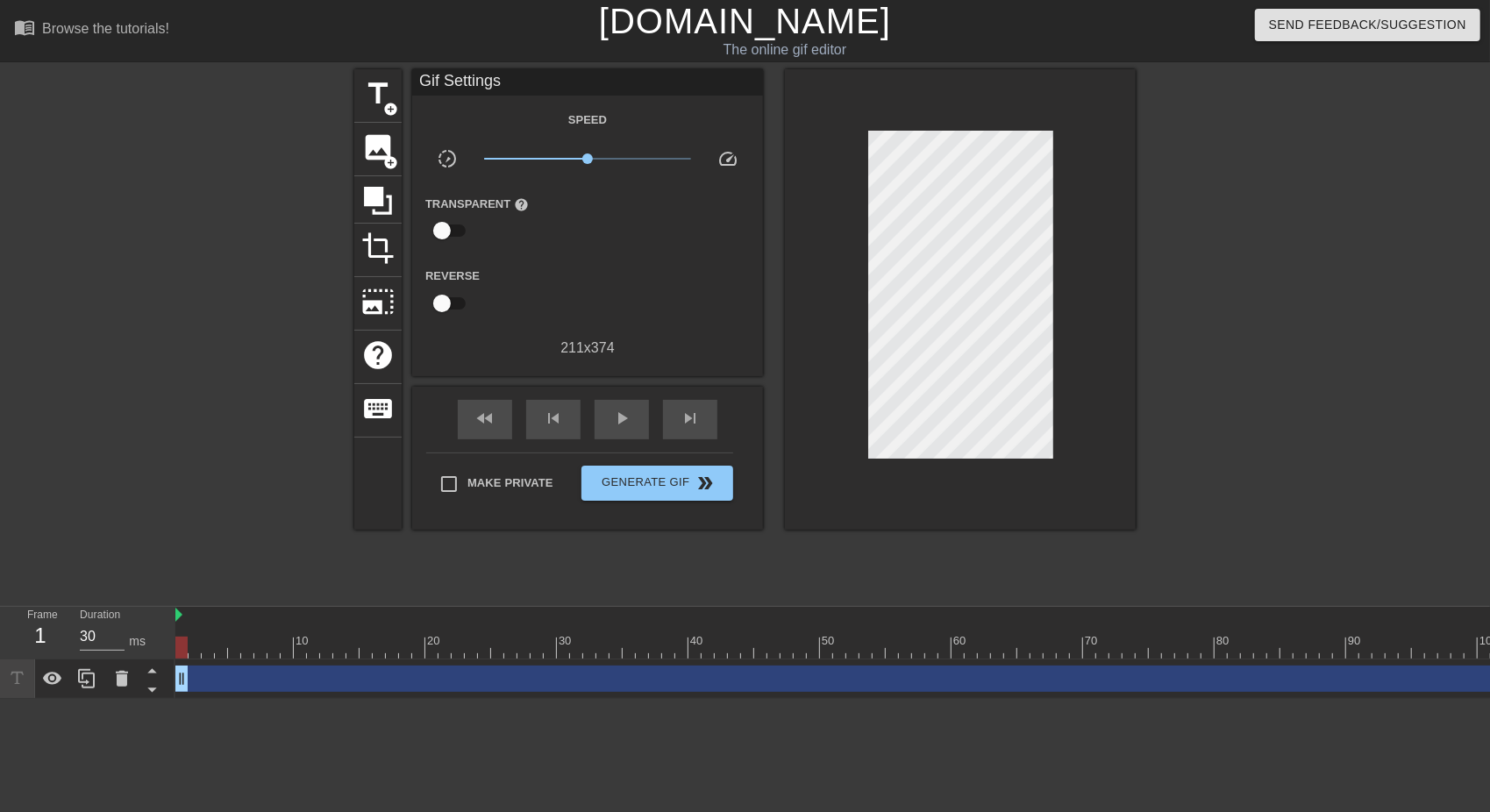
click at [206, 689] on div "drag_handle drag_handle" at bounding box center [847, 678] width 1342 height 26
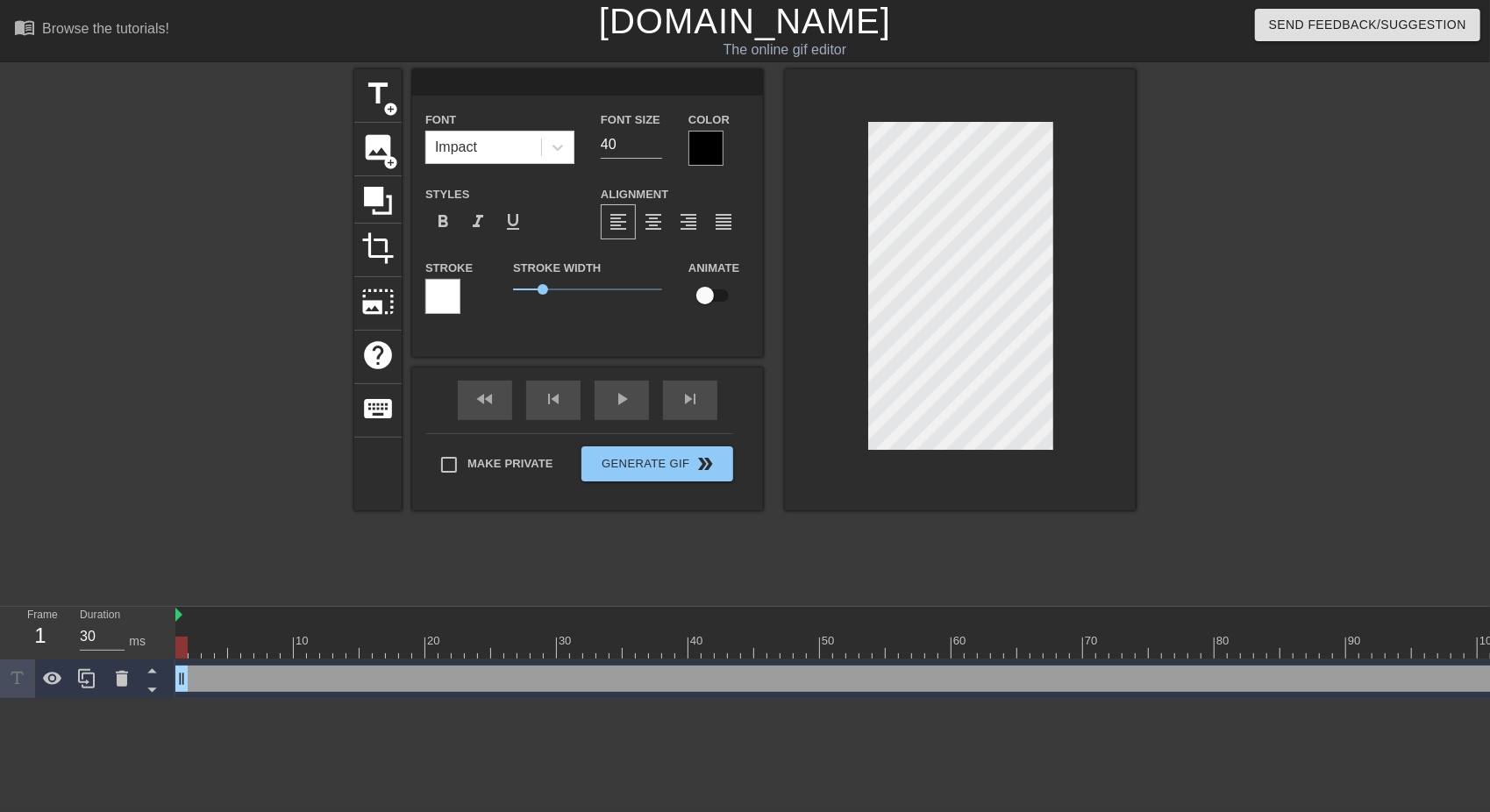
click at [207, 686] on div "drag_handle drag_handle" at bounding box center [847, 678] width 1342 height 26
type input "tobyrulles4568"
type textarea "tobyrulles4568"
click at [108, 688] on div at bounding box center [122, 678] width 36 height 38
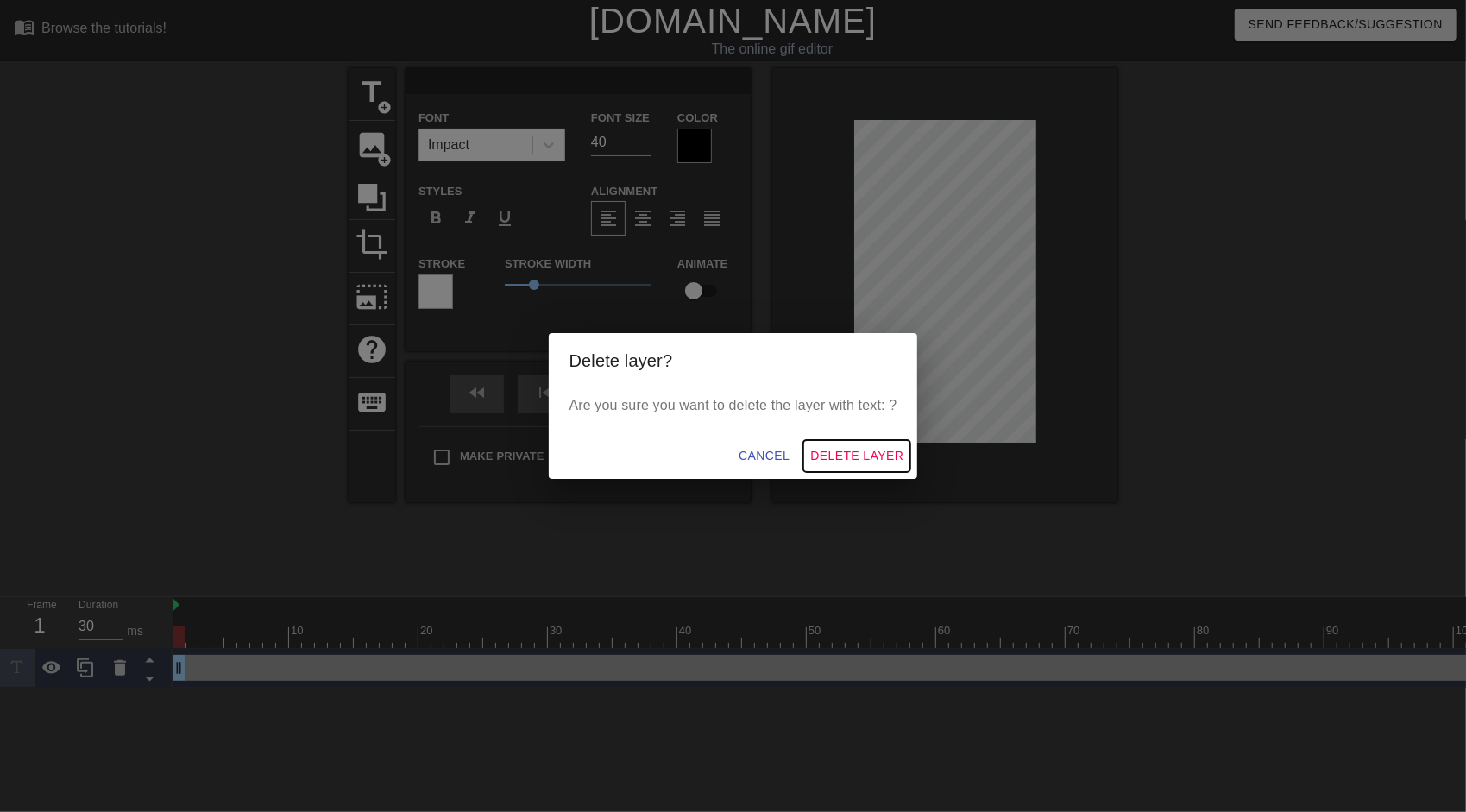
click at [873, 451] on span "Delete Layer" at bounding box center [856, 455] width 93 height 21
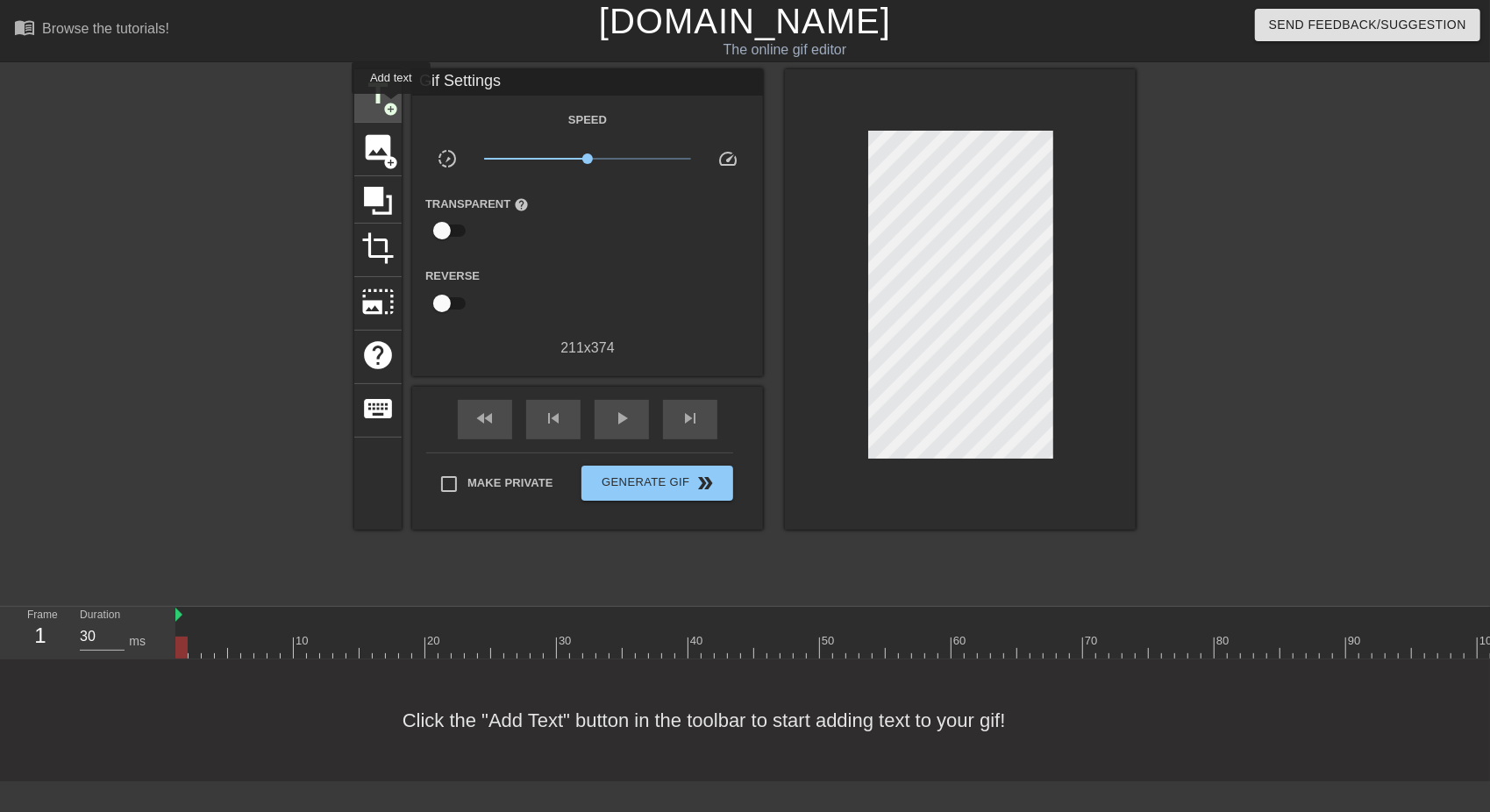
click at [386, 97] on span "title" at bounding box center [379, 94] width 34 height 34
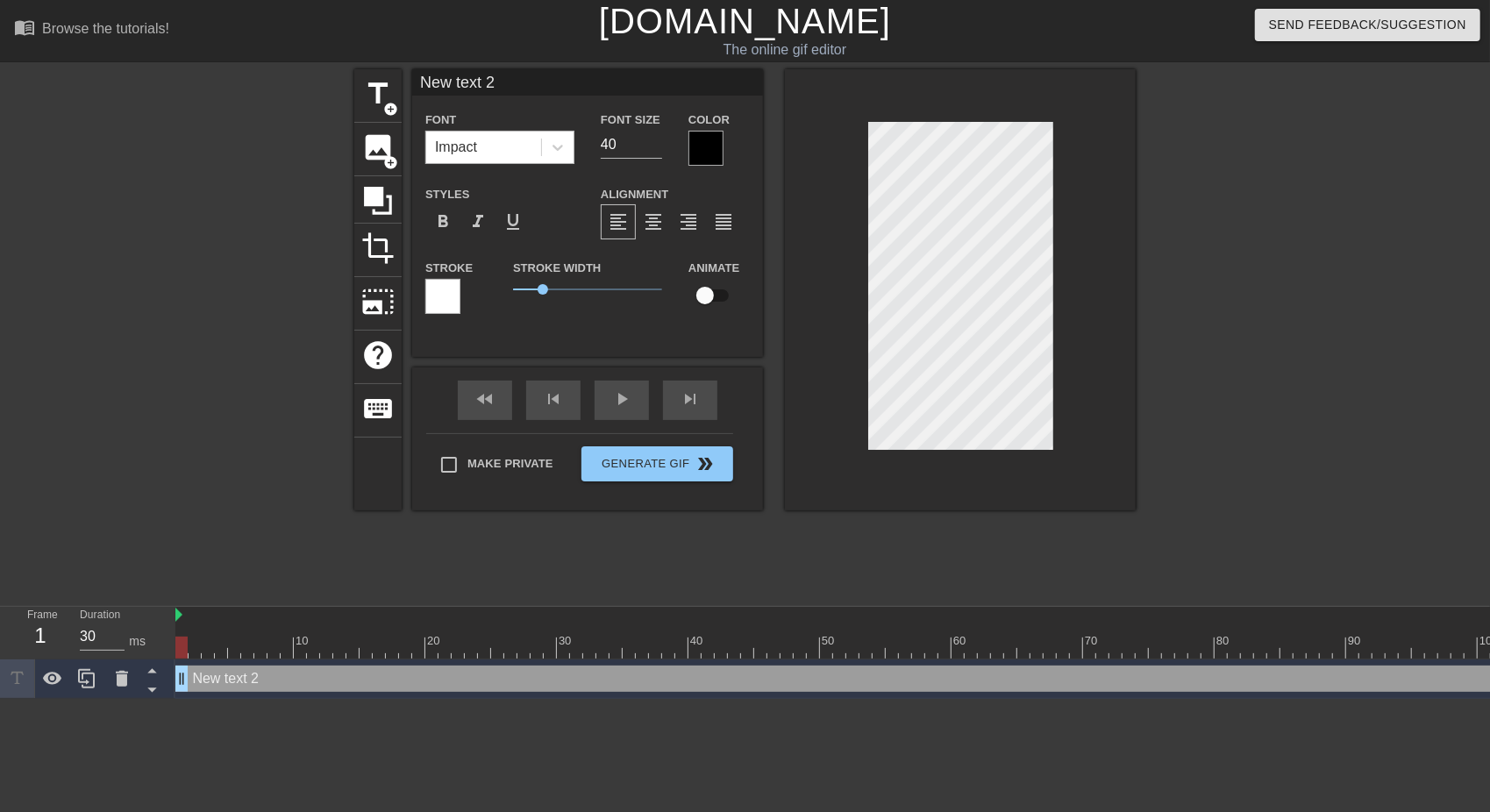
click at [480, 140] on div "Impact" at bounding box center [483, 148] width 115 height 32
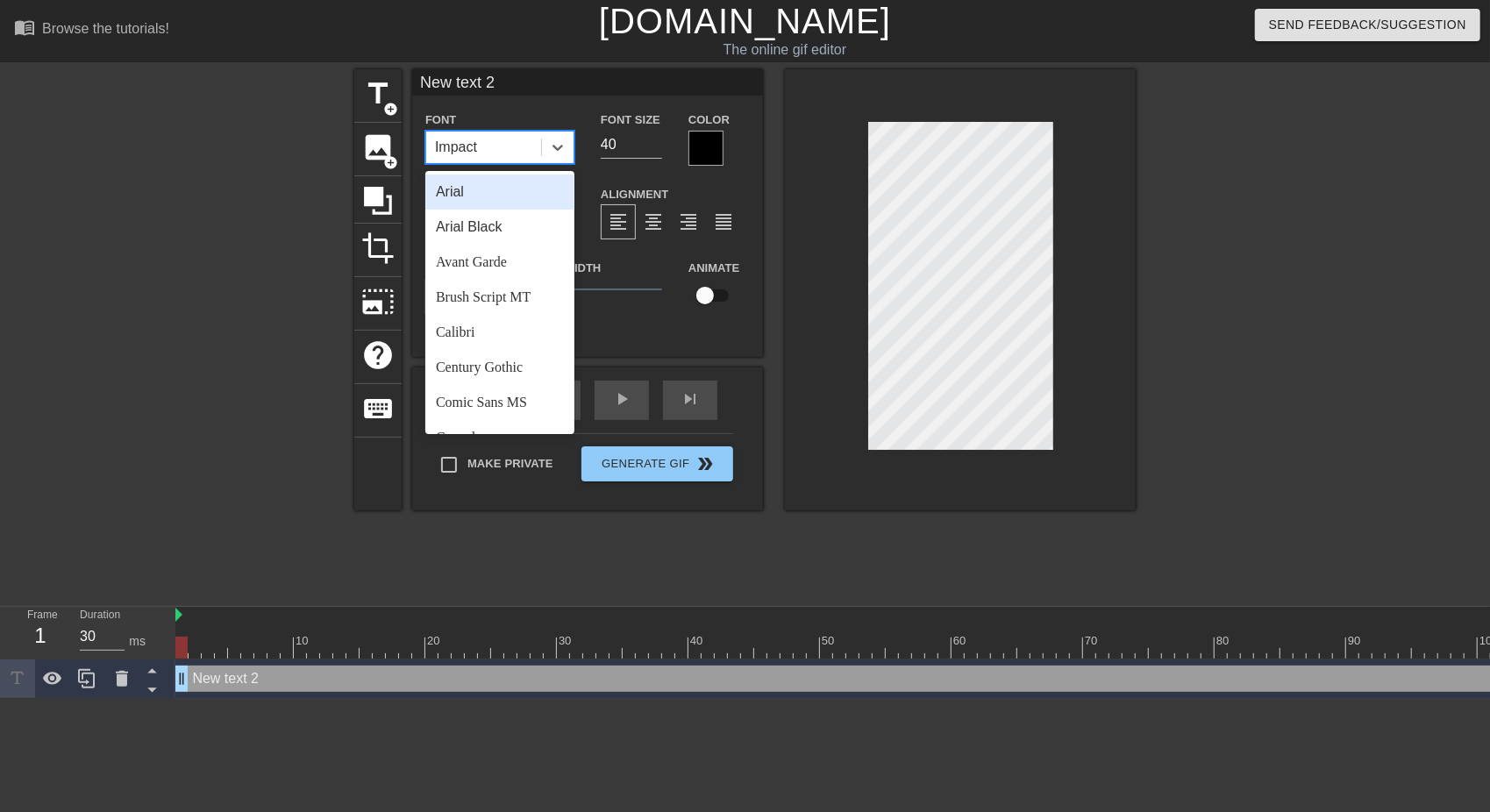
drag, startPoint x: 454, startPoint y: 191, endPoint x: 588, endPoint y: 184, distance: 134.2
click at [455, 191] on div "Arial" at bounding box center [500, 192] width 150 height 36
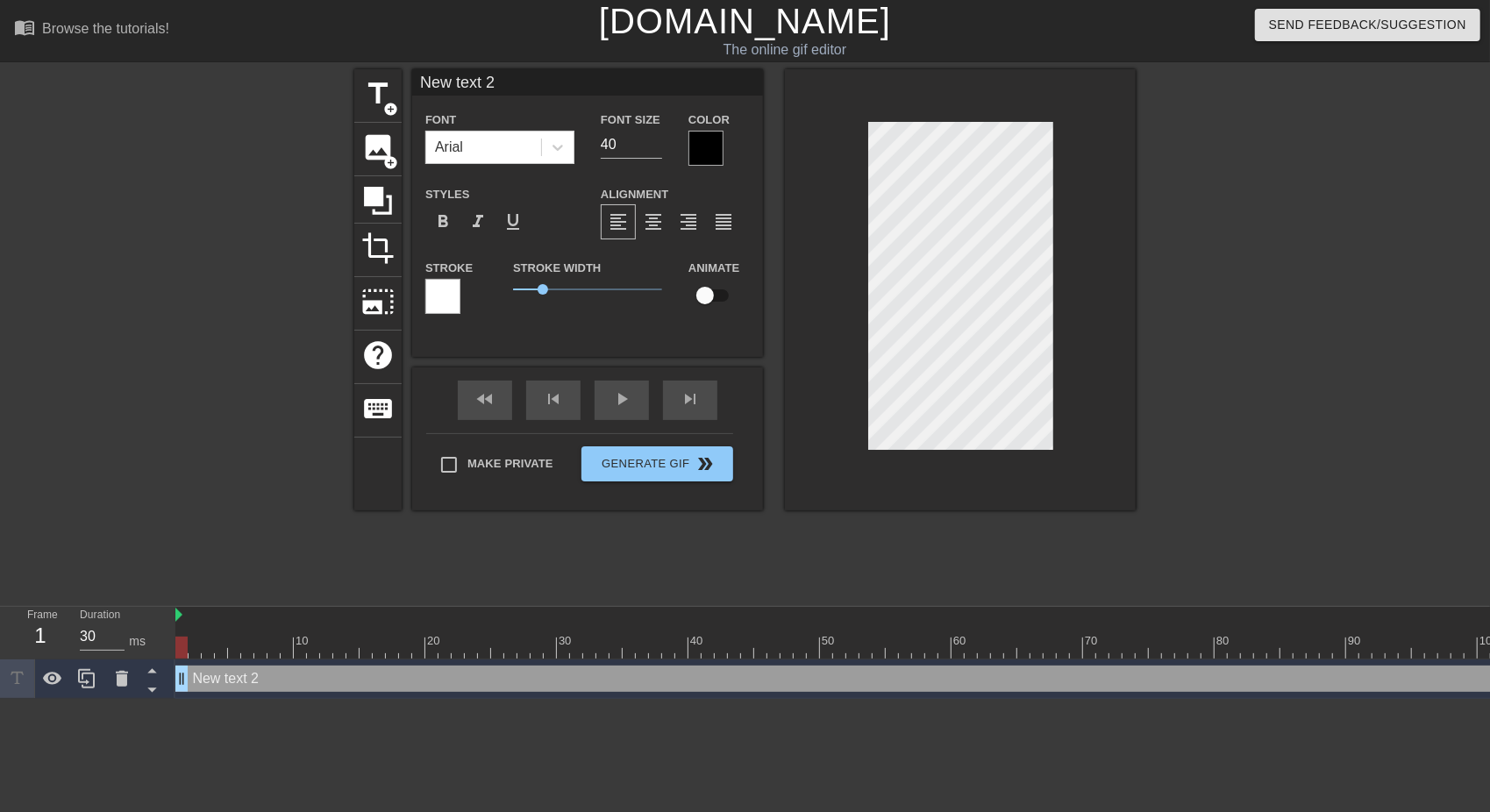
scroll to position [3, 4]
paste textarea "tobyrulles4568"
type input "tobyrulles4568"
type textarea "tobyrulles4568"
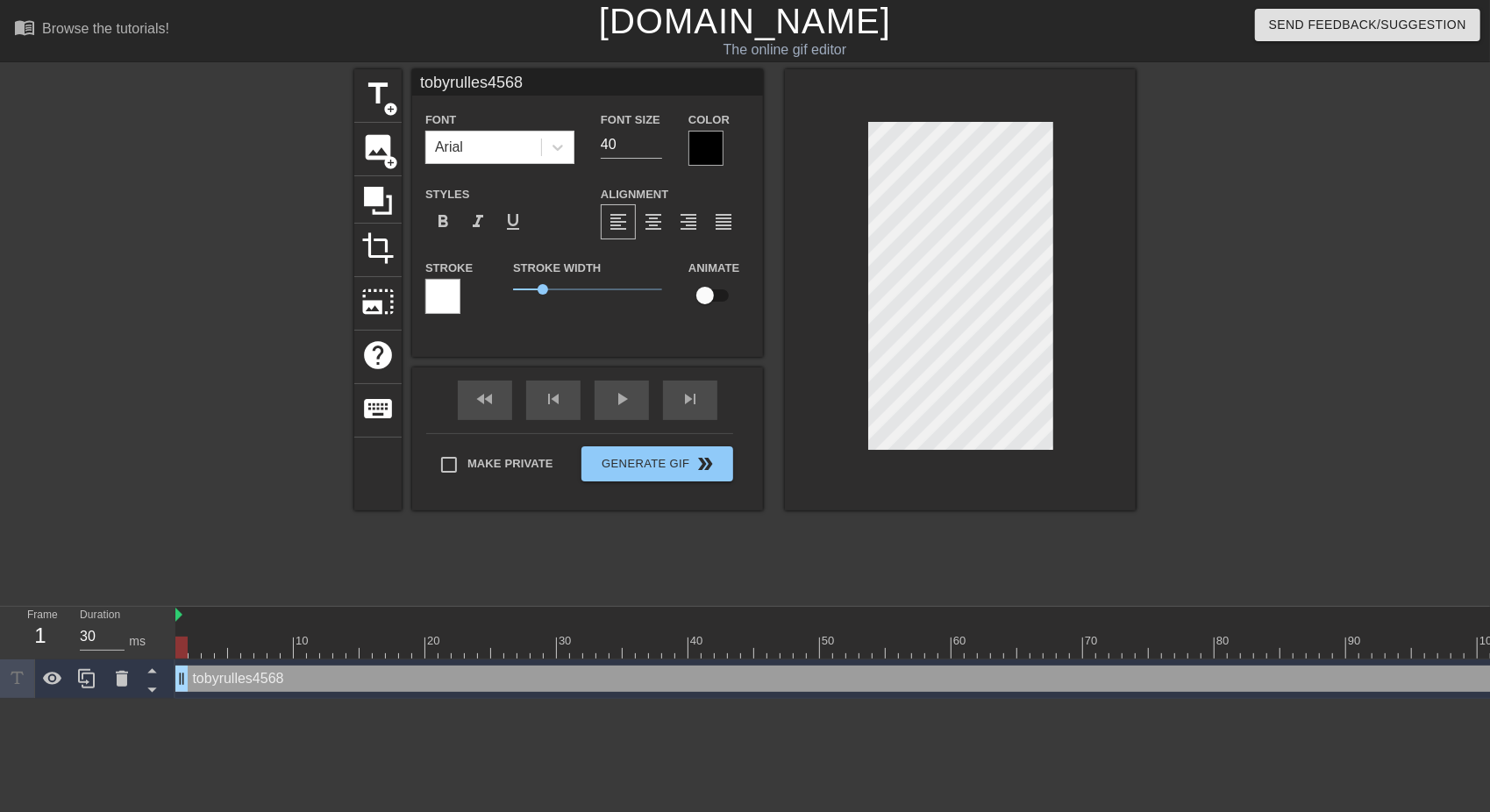
type input "tobyrulles4568W"
type textarea "tobyrulles4568 W"
type input "tobyrulles4568WH"
type textarea "tobyrulles4568 WH"
type input "tobyrulles4568WHE"
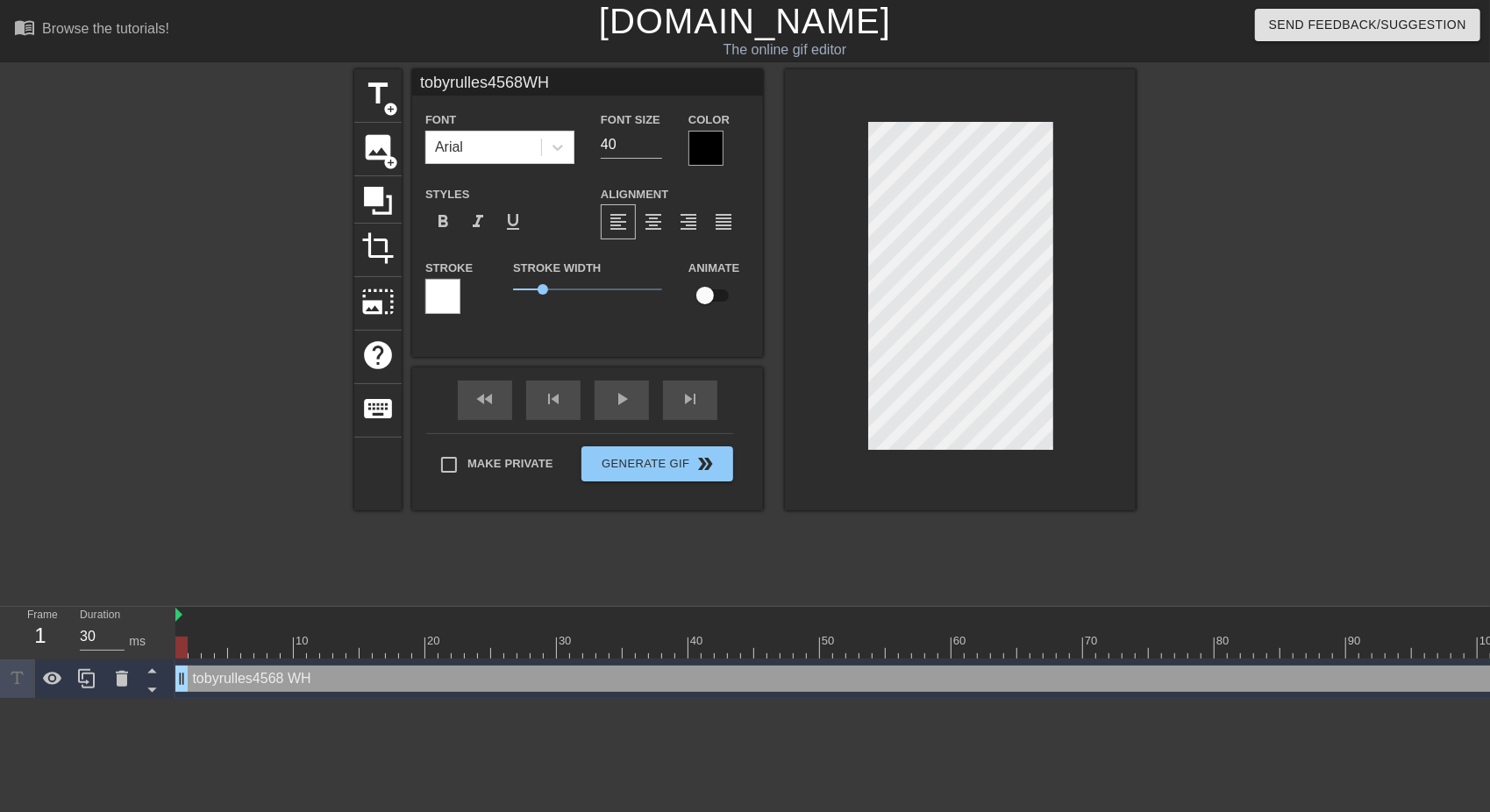
type textarea "tobyrulles4568 WHE"
type input "tobyrulles4568WHEN"
type textarea "tobyrulles4568 WHEN"
type input "tobyrulles4568WHEN"
type textarea "tobyrulles4568 WHEN"
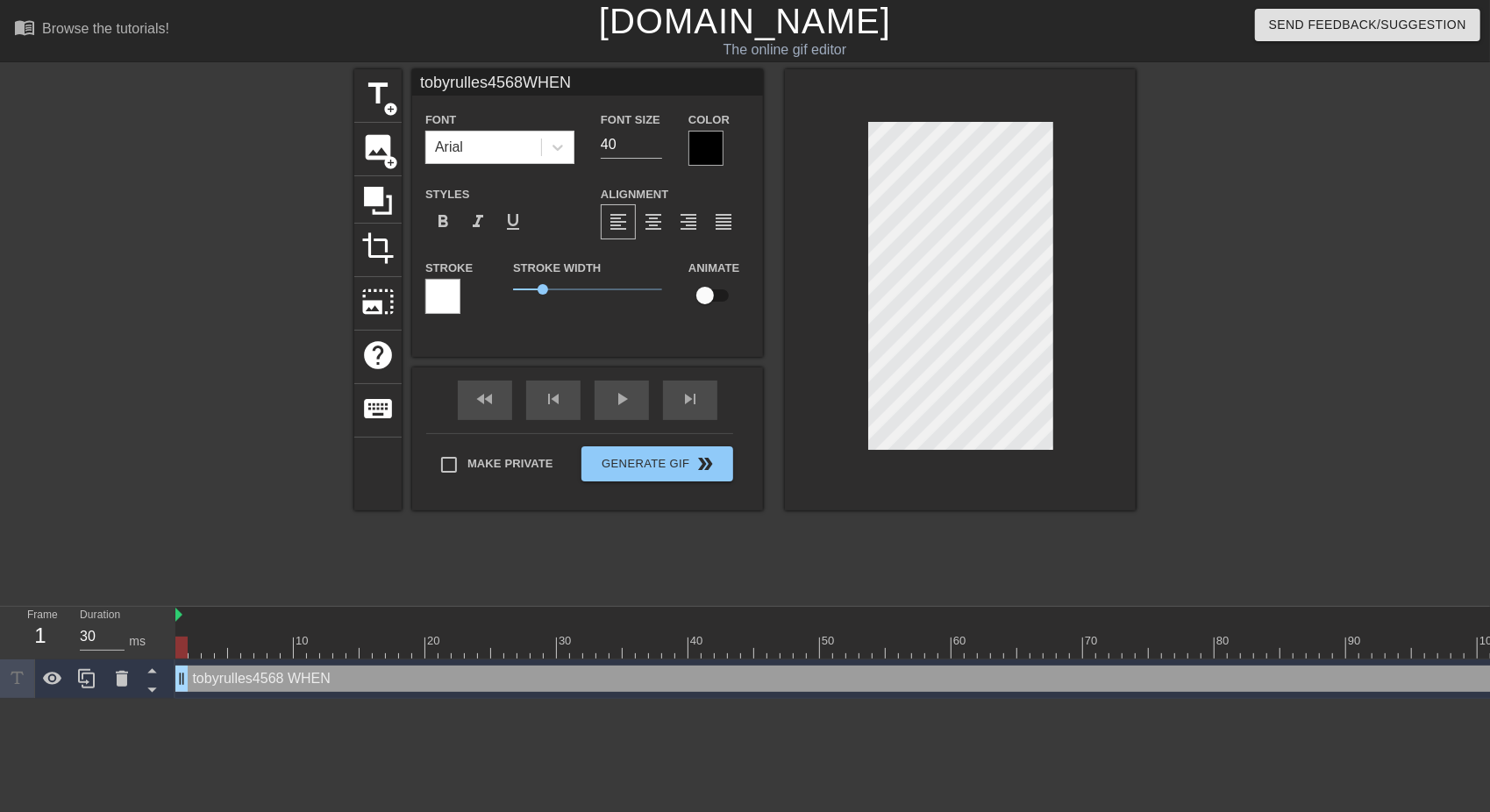
type input "tobyrulles4568WHEN"
type textarea "tobyrulles4568 WHEN"
type input "tobyrulles4568WHE"
type textarea "tobyrulles4568 WHE"
type input "tobyrulles4568WH"
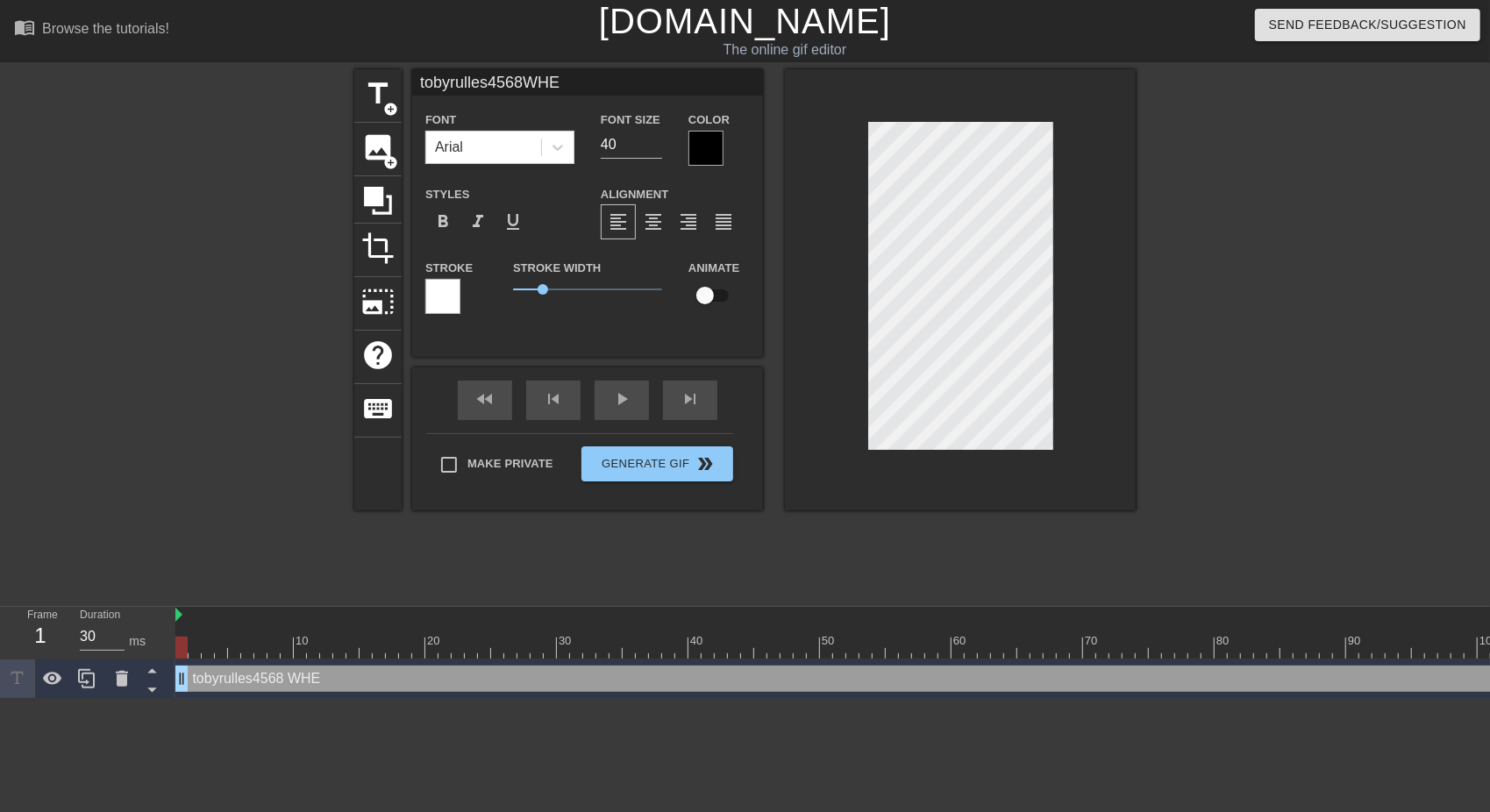
type textarea "tobyrulles4568 WH"
type input "tobyrulles4568W"
type textarea "tobyrulles4568 W"
type input "tobyrulles4568"
type textarea "tobyrulles4568"
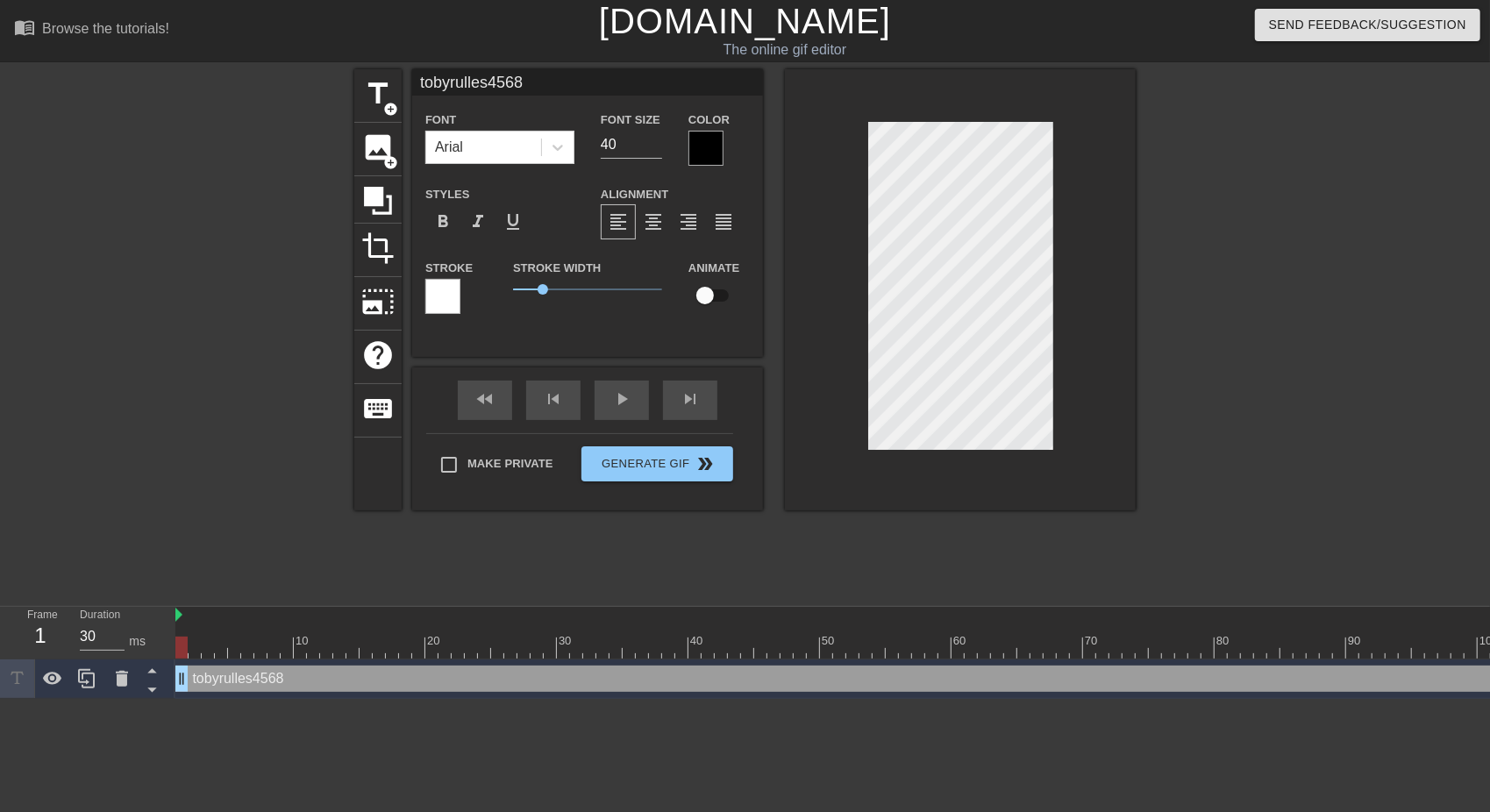
type input "tobyrulles4568w"
type textarea "tobyrulles4568 w"
type input "tobyrulles4568wh"
type textarea "tobyrulles4568 wh"
type input "tobyrulles4568whe"
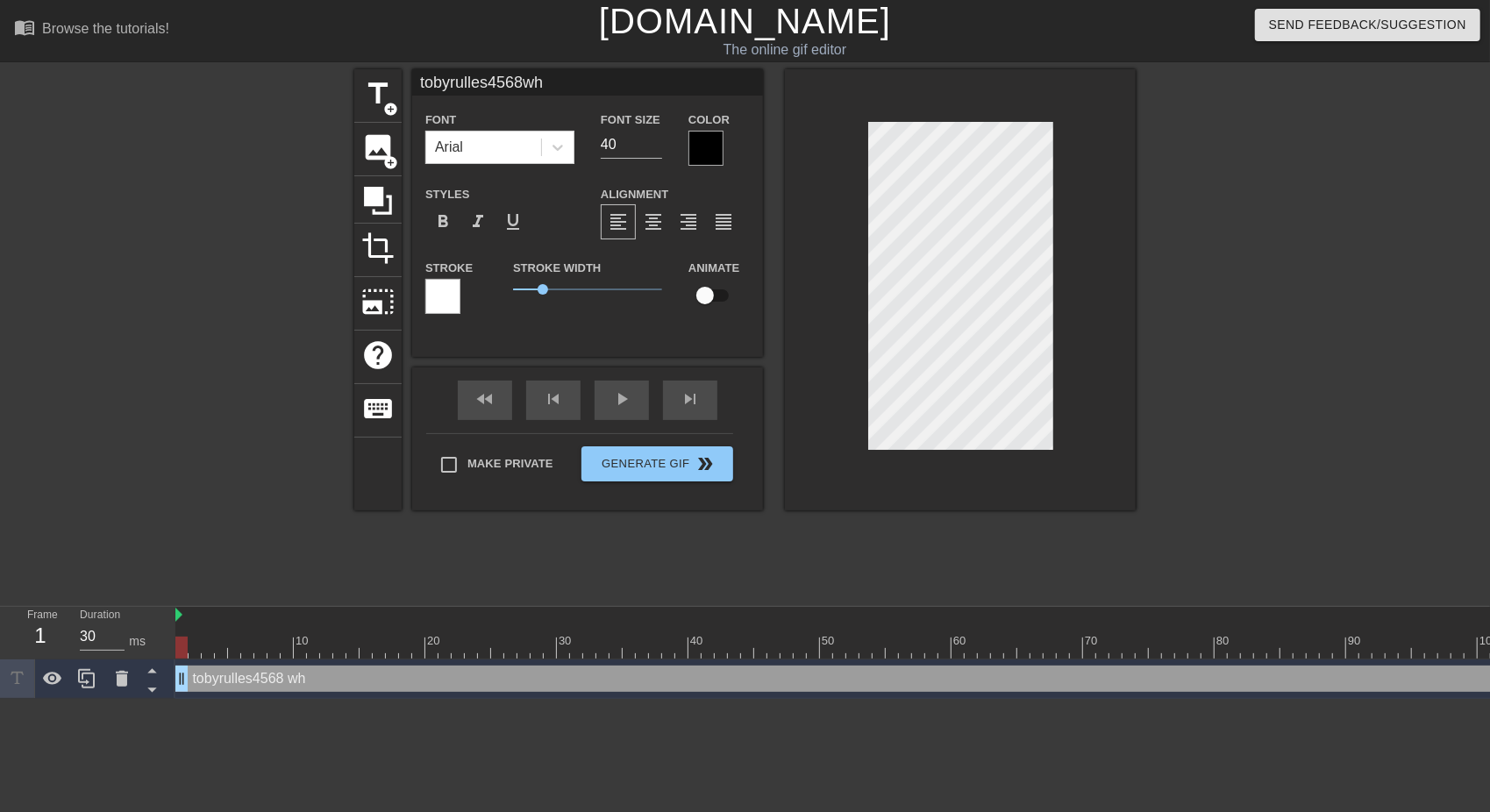
type textarea "tobyrulles4568 whe"
type input "tobyrulles4568when"
type textarea "tobyrulles4568 when"
type input "tobyrulles4568when"
type textarea "tobyrulles4568 when"
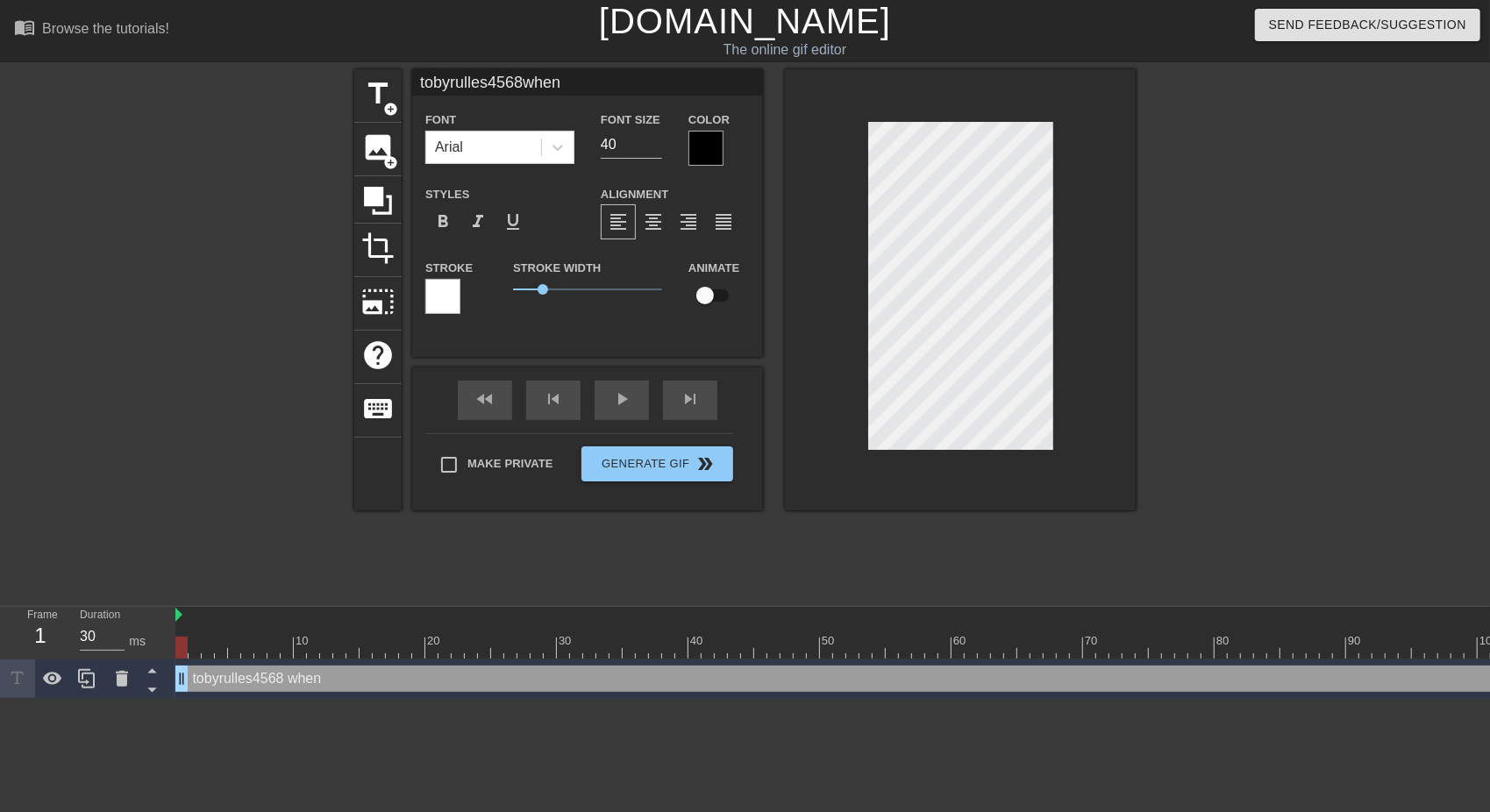
type input "tobyrulles4568when h"
type textarea "tobyrulles4568 when h"
type input "tobyrulles4568when he"
type textarea "tobyrulles4568 when he"
type input "tobyrulles4568when he"
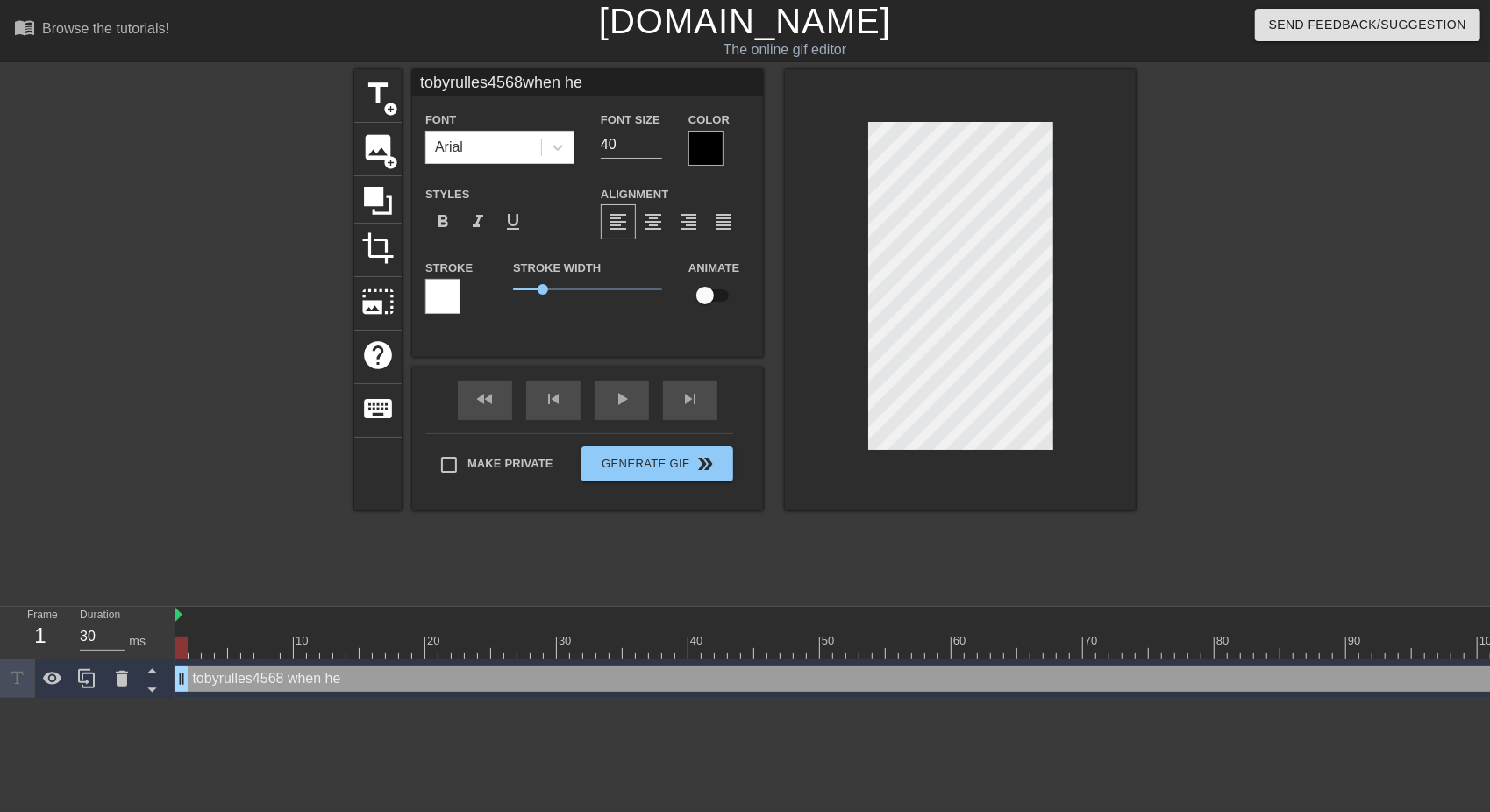
type textarea "tobyrulles4568 when he"
type input "tobyrulles4568when he s"
type textarea "tobyrulles4568 when he s"
type input "tobyrulles4568when he se"
type textarea "tobyrulles4568 when he se"
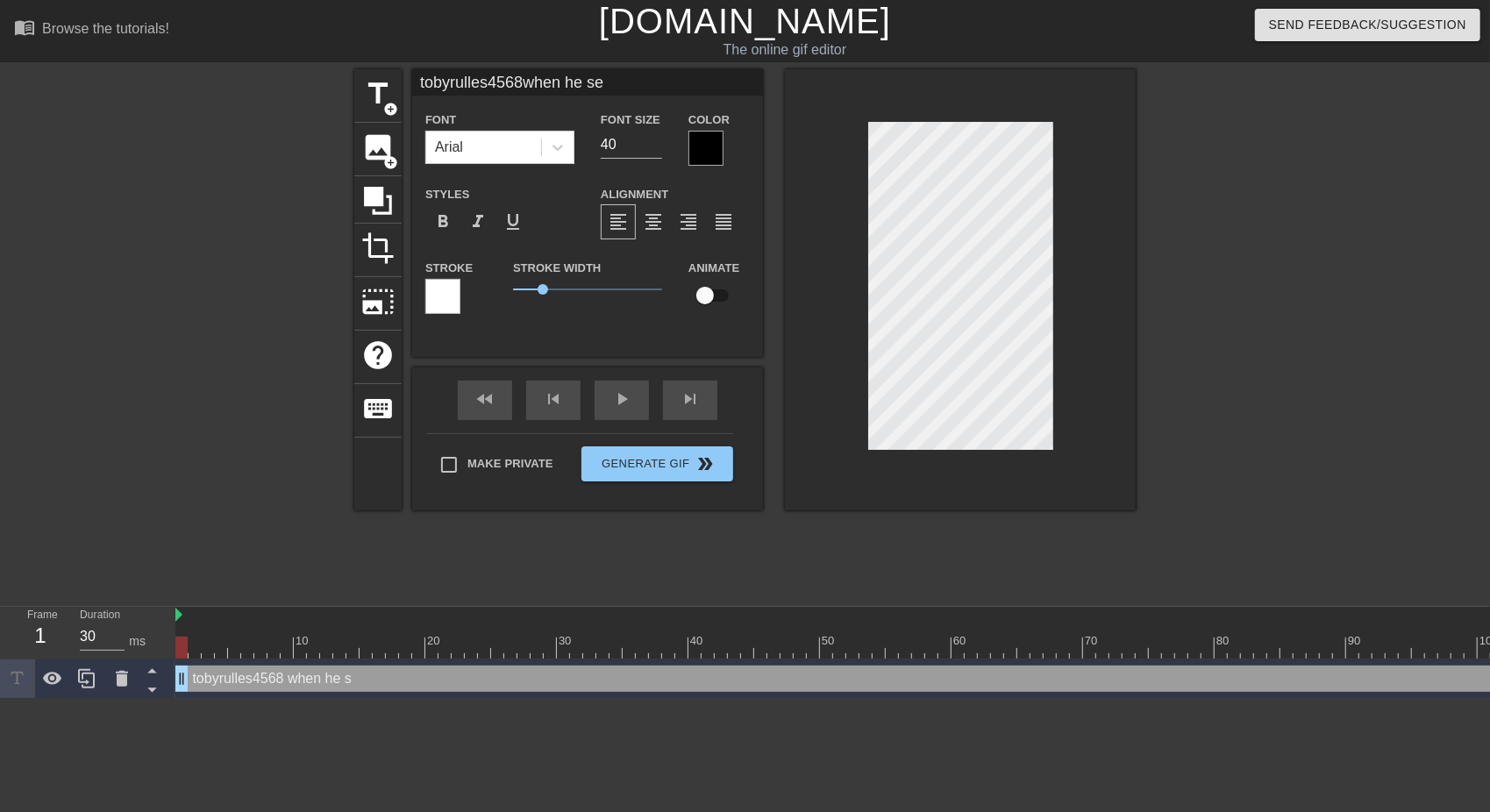
type input "tobyrulles4568when he see"
type textarea "tobyrulles4568 when he see"
type input "tobyrulles4568when he sees"
type textarea "tobyrulles4568 when he sees"
type input "tobyrulles4568when he sees"
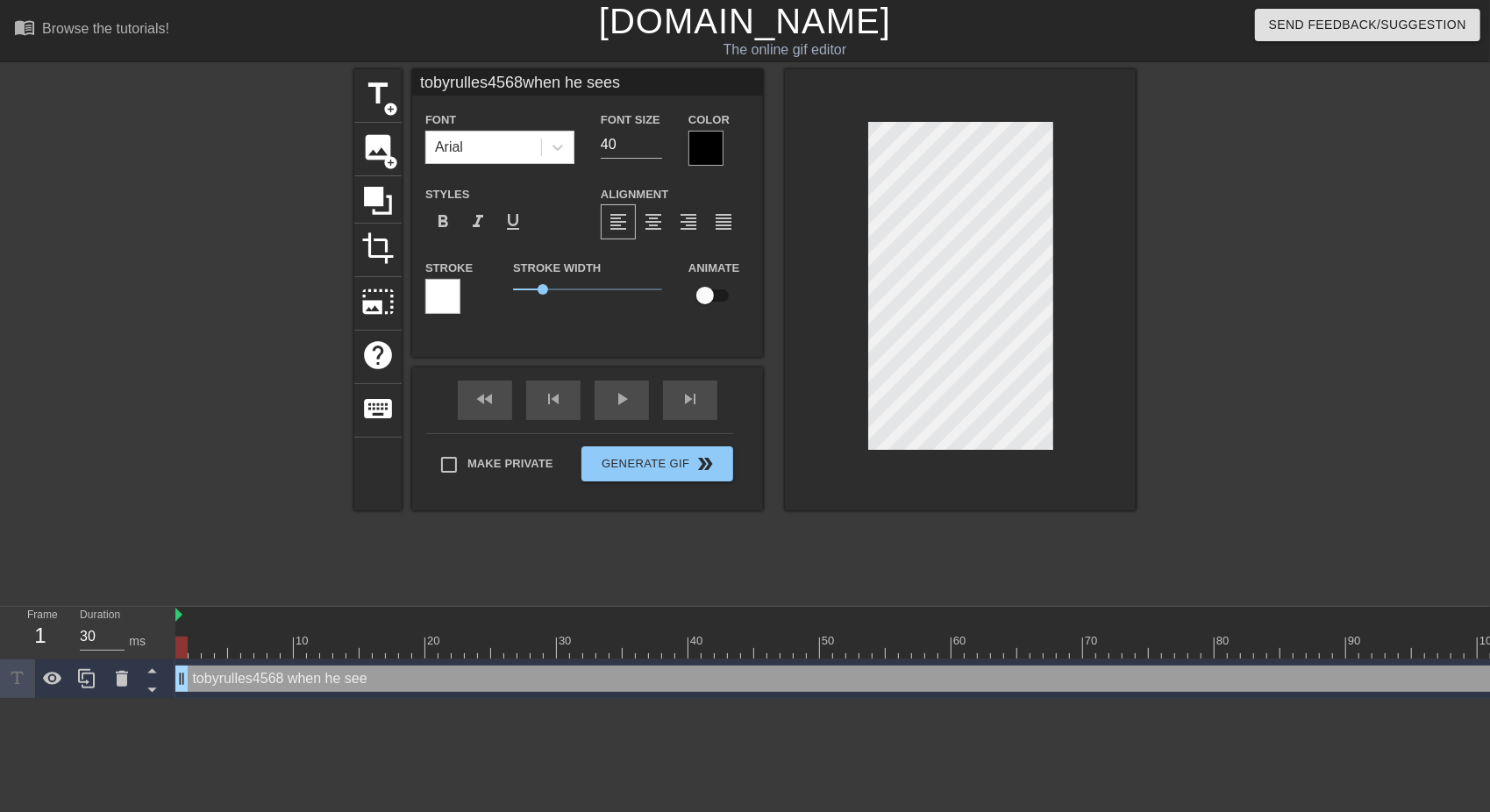
type textarea "tobyrulles4568 when he sees"
type input "tobyrulles4568when he sees m"
type textarea "tobyrulles4568 when he sees mo"
type input "tobyrulles4568when he sees moi"
type textarea "tobyrulles4568 when he sees moi"
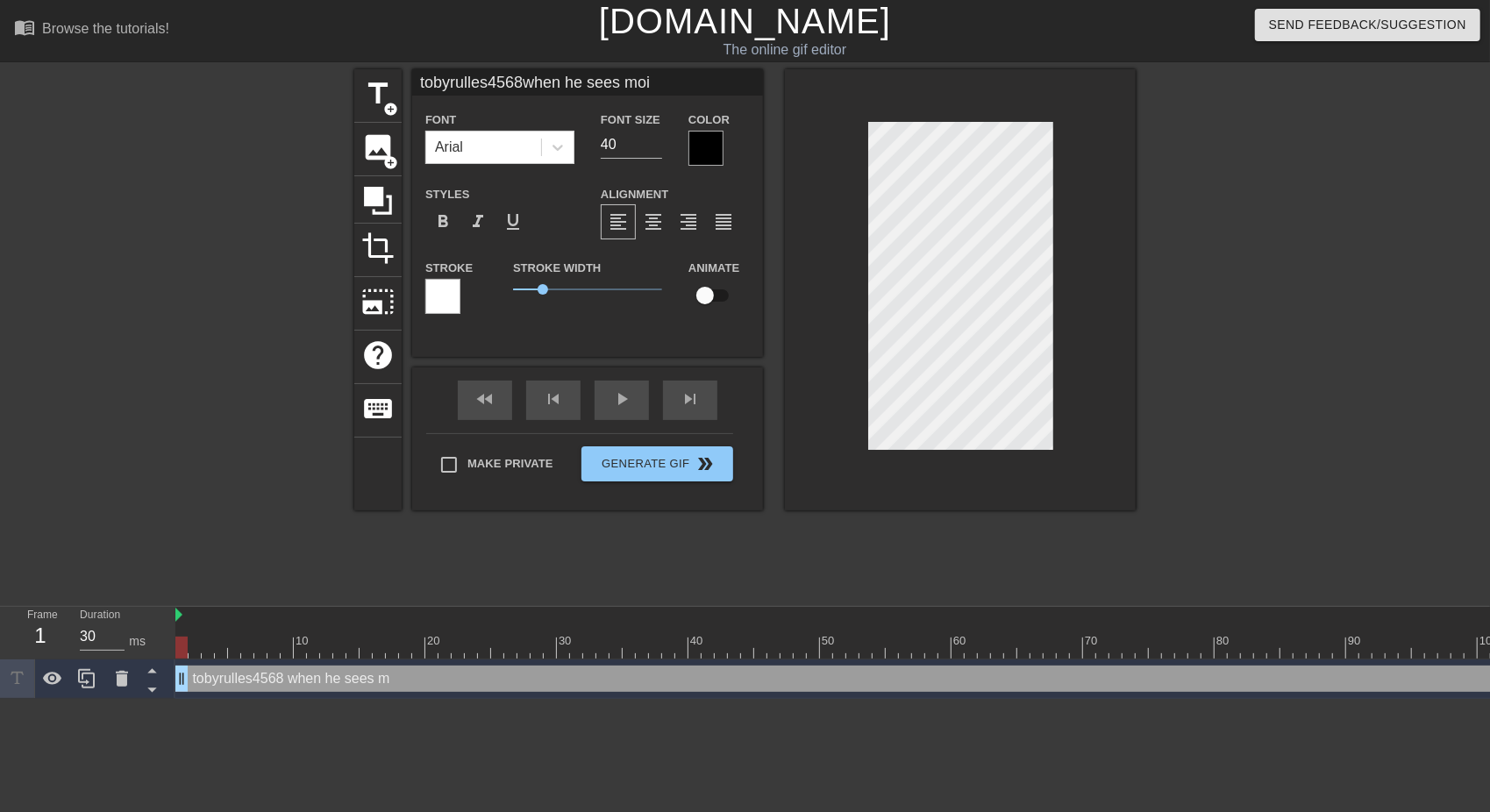
type input "tobyrulles4568when he sees moiv"
type textarea "tobyrulles4568 when he sees moiv"
type input "tobyrulles4568when he sees [PERSON_NAME]"
type textarea "tobyrulles4568 when he sees [PERSON_NAME]"
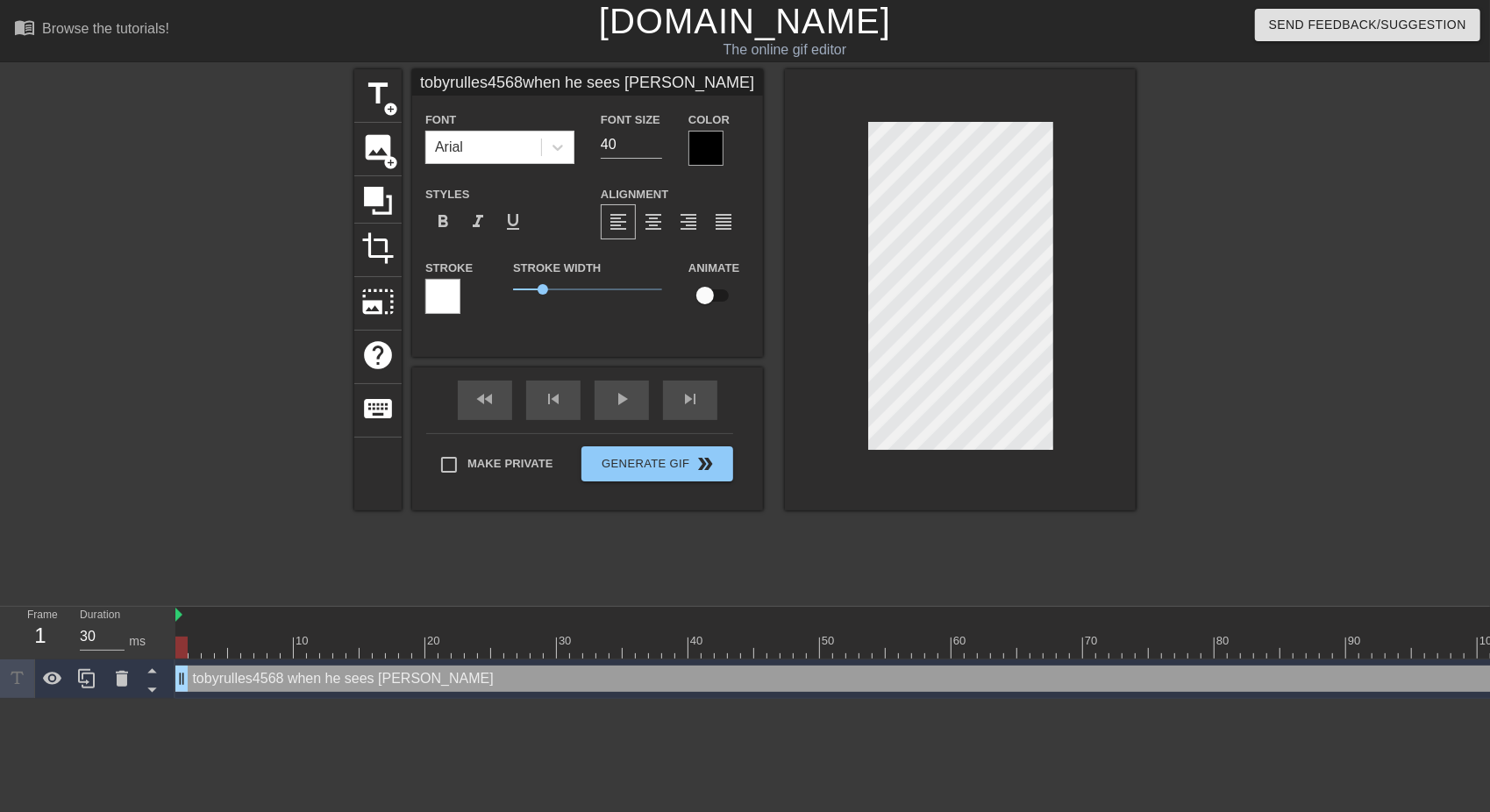
type input "tobyrulles4568when he sees moiv"
type textarea "tobyrulles4568 when he sees moiv"
type input "tobyrulles4568when he sees moi"
type textarea "tobyrulles4568 when he sees moi"
type input "tobyrulles4568when he sees mo"
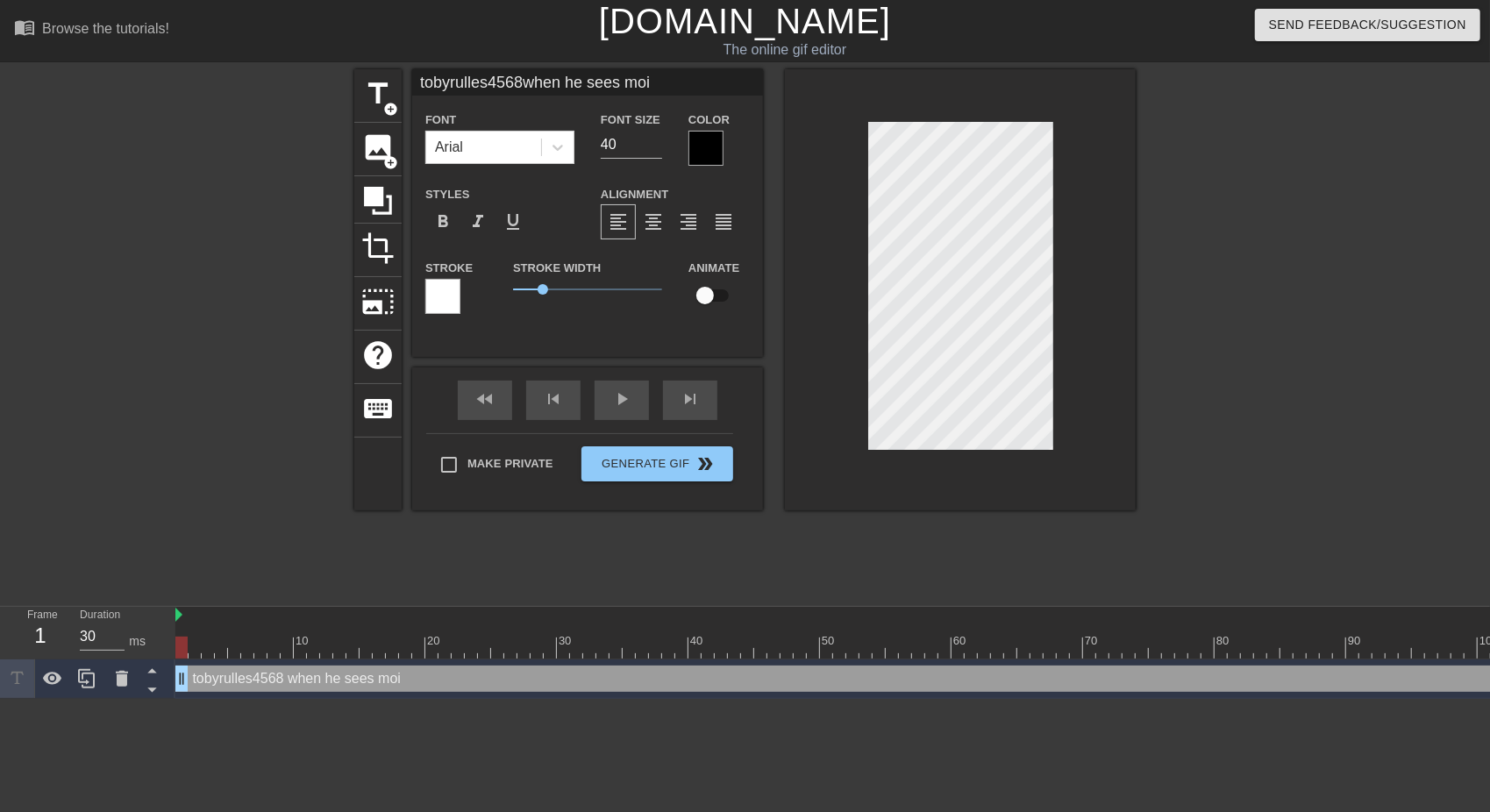
type textarea "tobyrulles4568 when he sees mo"
type input "tobyrulles4568when he sees m"
type textarea "tobyrulles4568 when he sees m"
type input "tobyrulles4568when he sees m"
type textarea "tobyrulles4568 when he sees m"
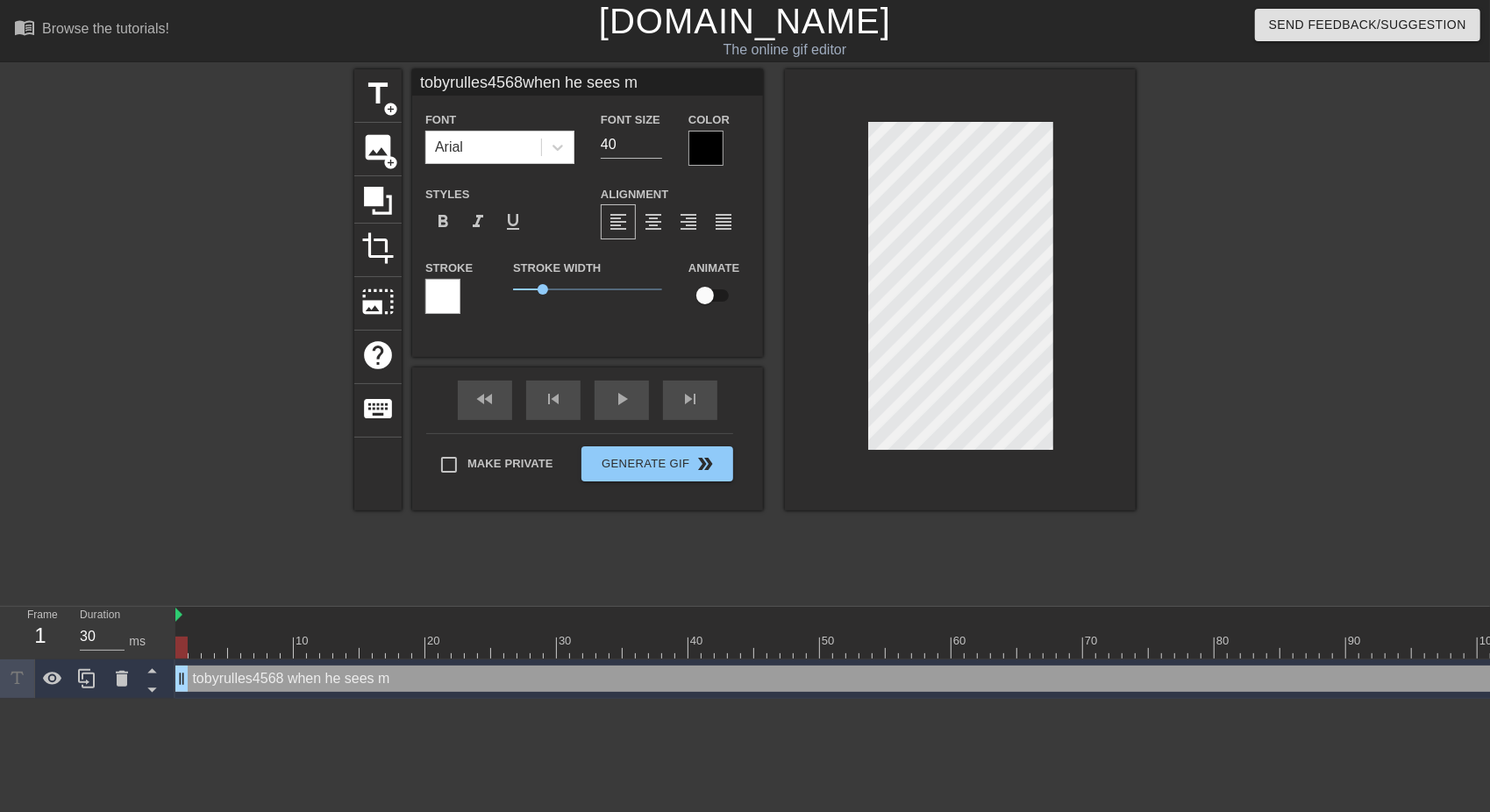
type input "tobyrulles4568when he sees m"
type textarea "tobyrulles4568 when he sees m"
type input "tobyrulles4568when he sees"
type textarea "tobyrulles4568 when he sees"
type input "tobyrulles4568when he sees m"
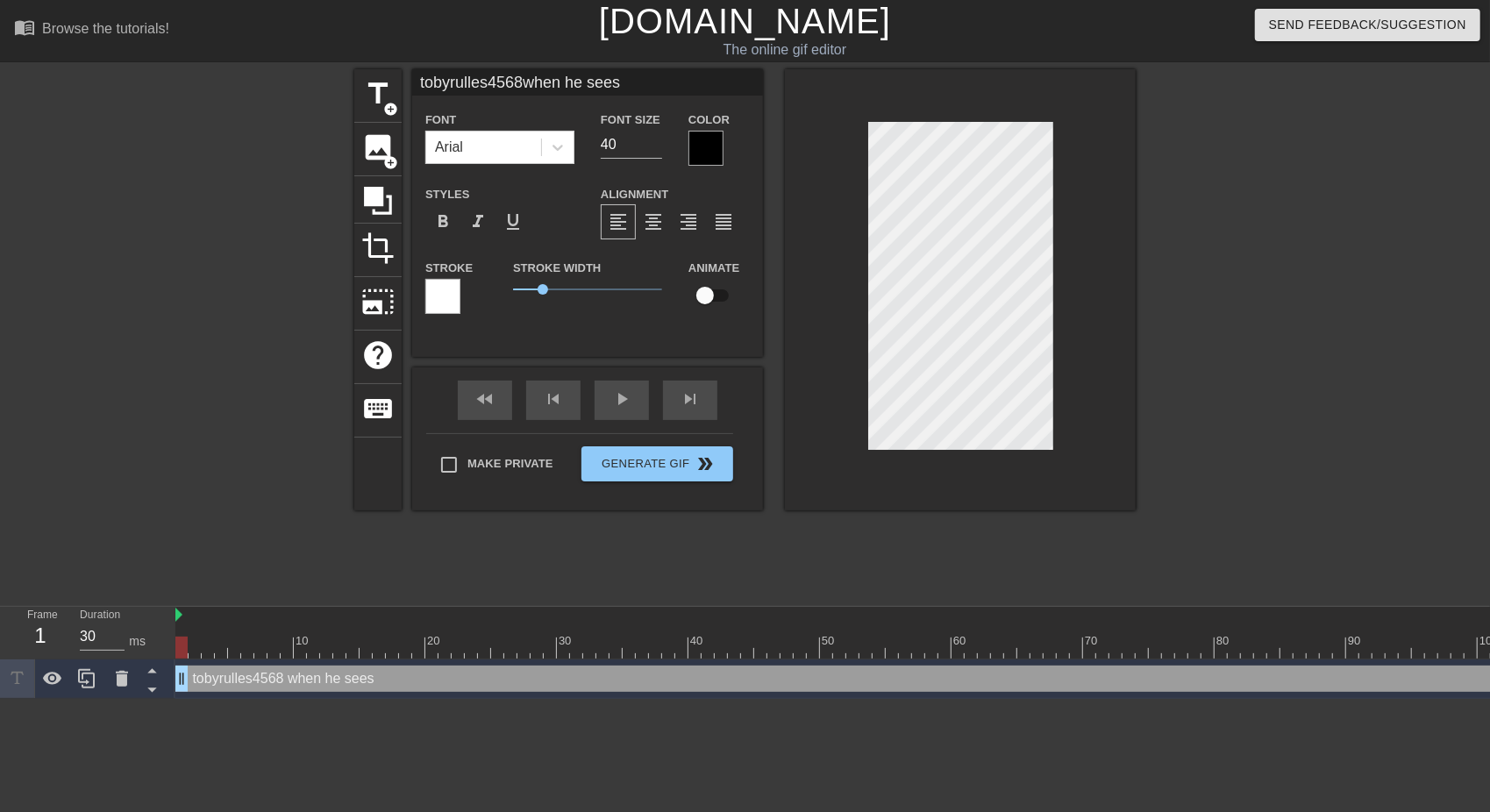
type textarea "tobyrulles4568 when he sees m"
type input "tobyrulles4568when he sees mo"
type textarea "tobyrulles4568 when he sees mo"
type input "tobyrulles4568when he sees mov"
type textarea "tobyrulles4568 when he sees mov"
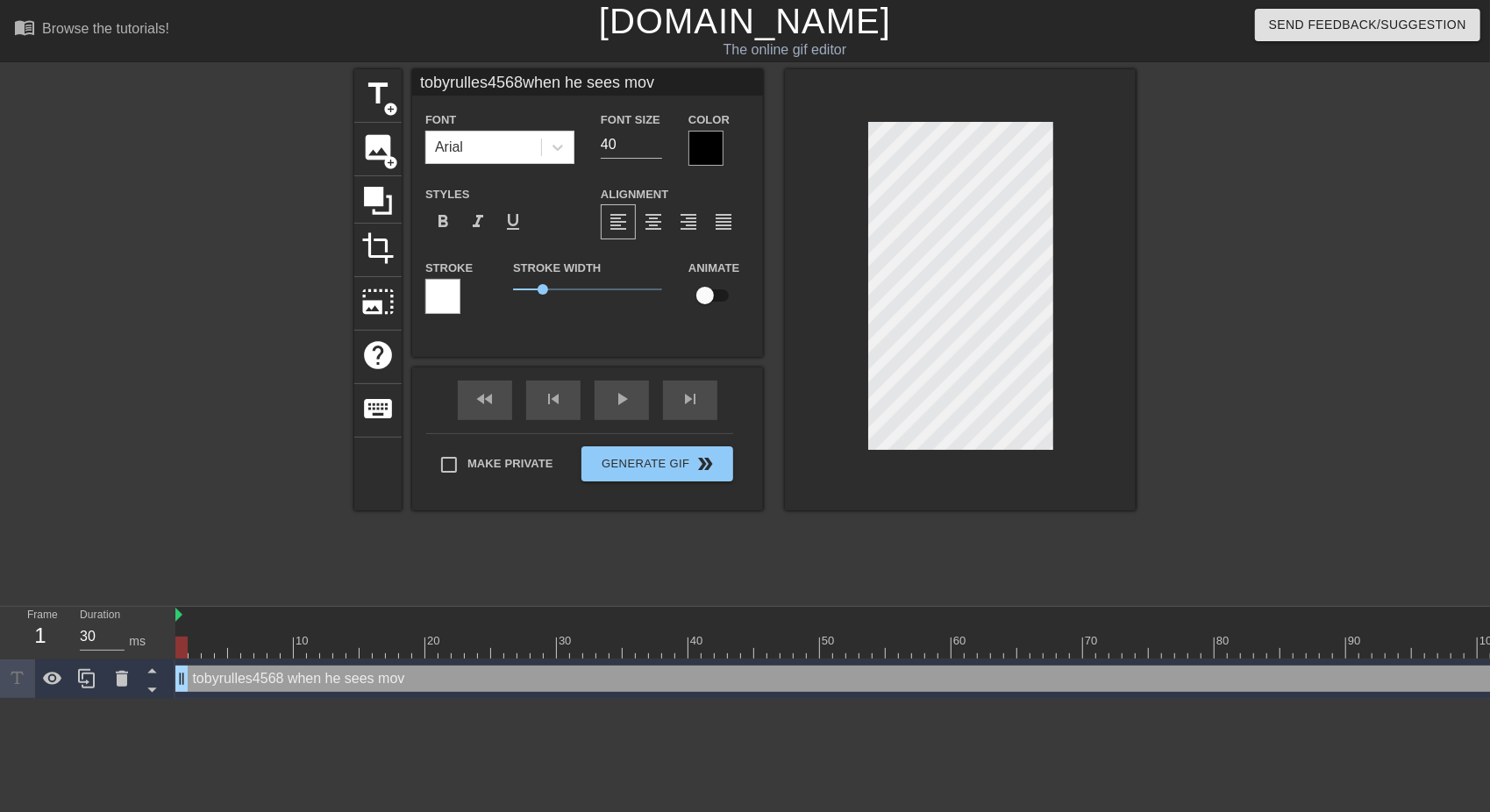
type input "tobyrulles4568when he sees [PERSON_NAME]"
type textarea "tobyrulles4568 when he sees [PERSON_NAME]"
type input "tobyrulles4568when he sees [PERSON_NAME]"
type textarea "tobyrulles4568 when he sees movin"
type input "tobyrulles4568when he sees moving"
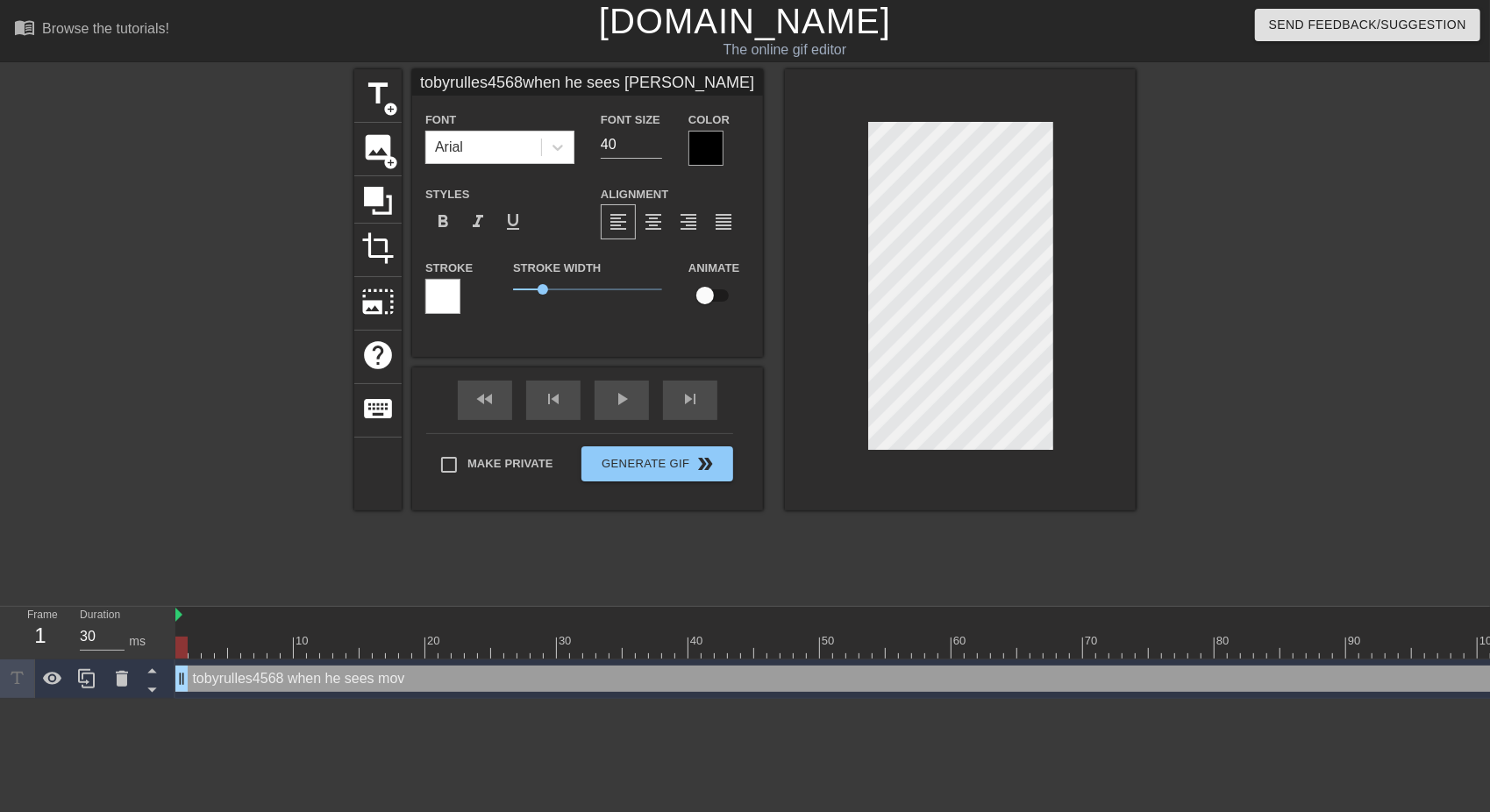
type textarea "tobyrulles4568 when he sees moving"
type input "tobyrulles4568when he sees moving"
type textarea "tobyrulles4568 when he sees moving"
type input "tobyrulles4568when he sees moving i"
type textarea "tobyrulles4568 when he sees moving i"
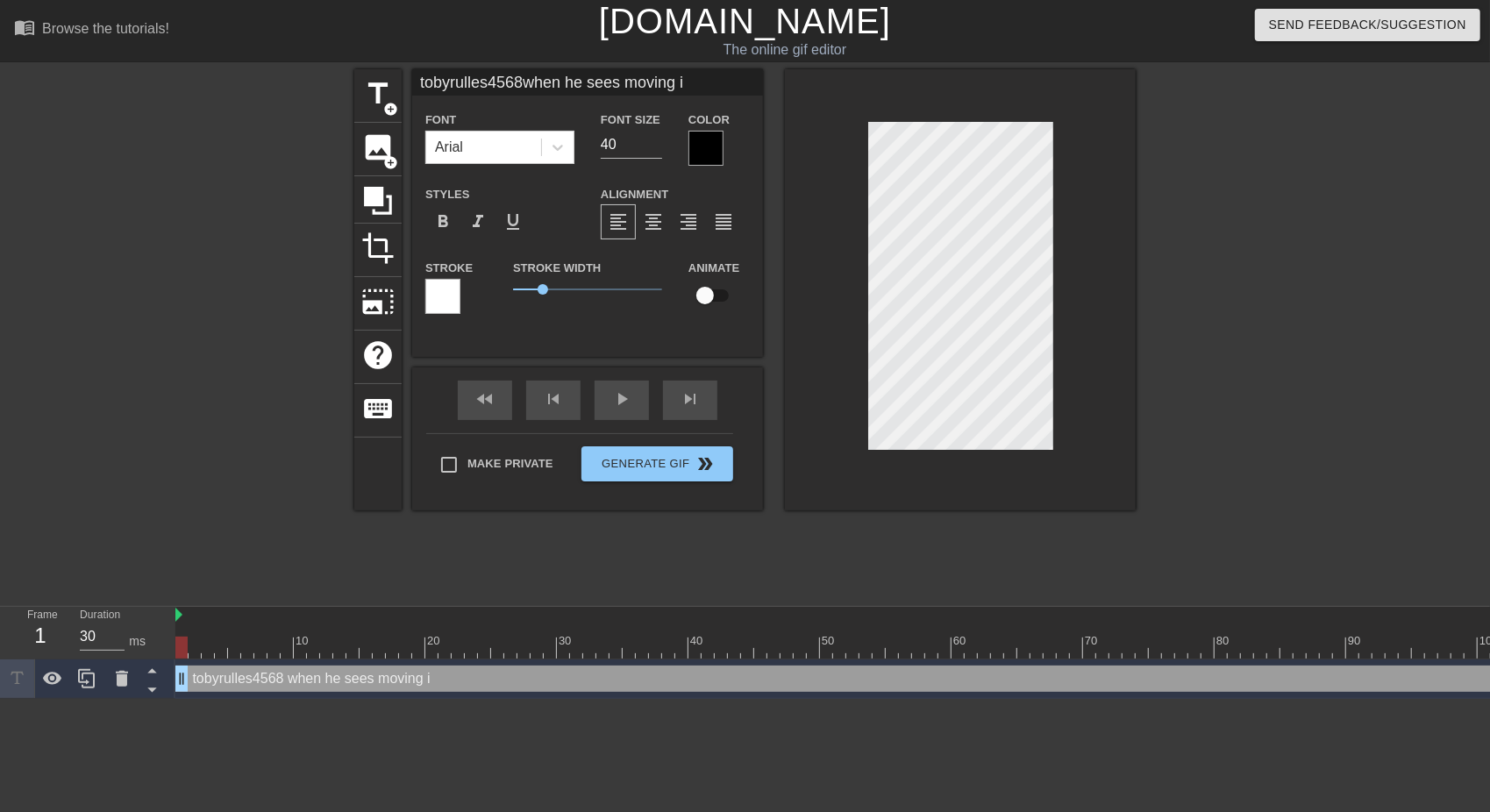
type input "tobyrulles4568when he sees moving im"
type textarea "tobyrulles4568 when he sees moving im"
type input "tobyrulles4568when he sees moving ima"
type textarea "tobyrulles4568 when he sees moving ima"
type input "tobyrulles4568when he sees moving imag"
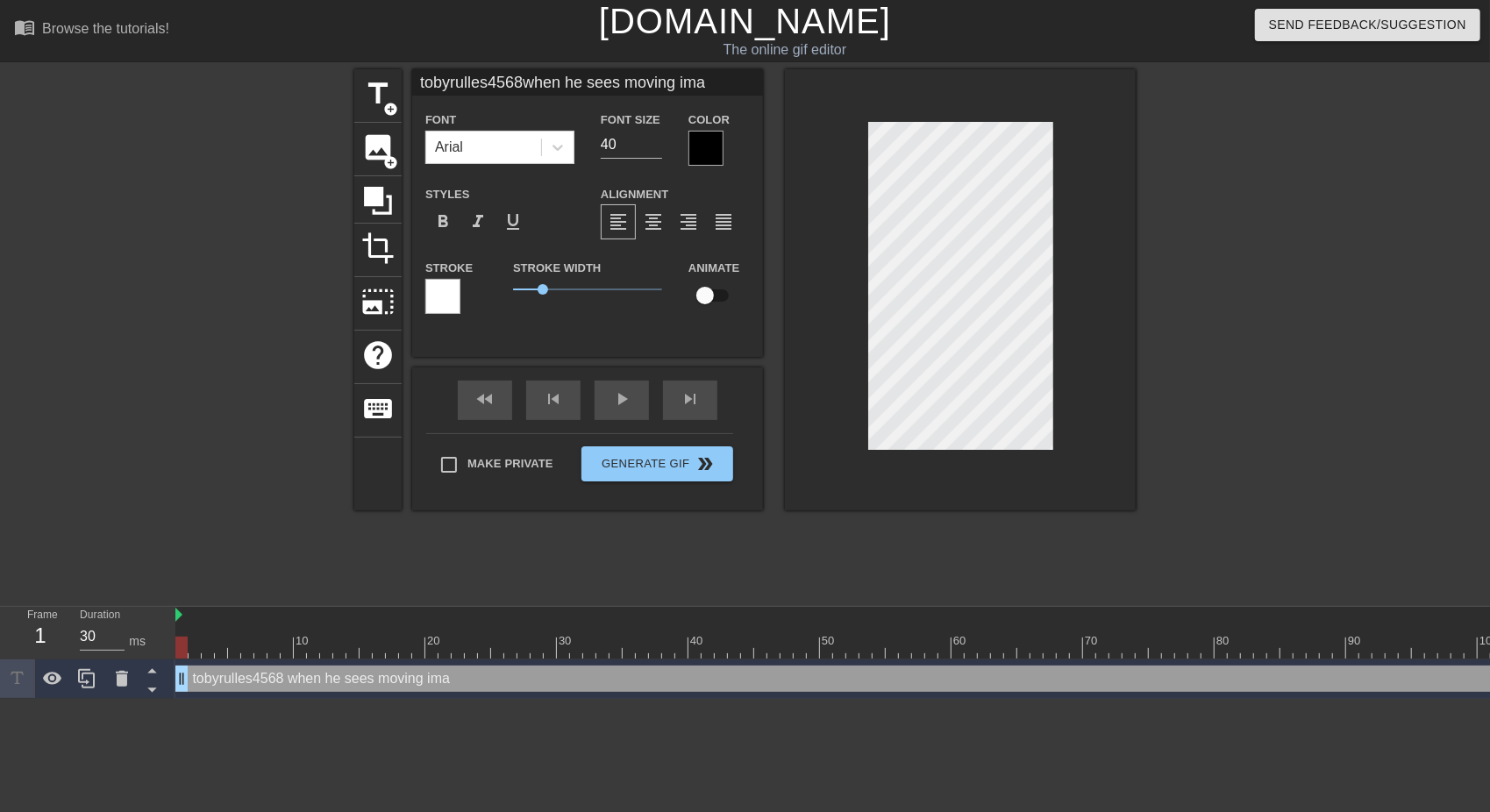
type textarea "tobyrulles4568 when he sees moving imag"
type input "tobyrulles4568when he sees moving image"
type textarea "tobyrulles4568 when he sees moving image"
click at [640, 139] on input "40" at bounding box center [632, 145] width 62 height 28
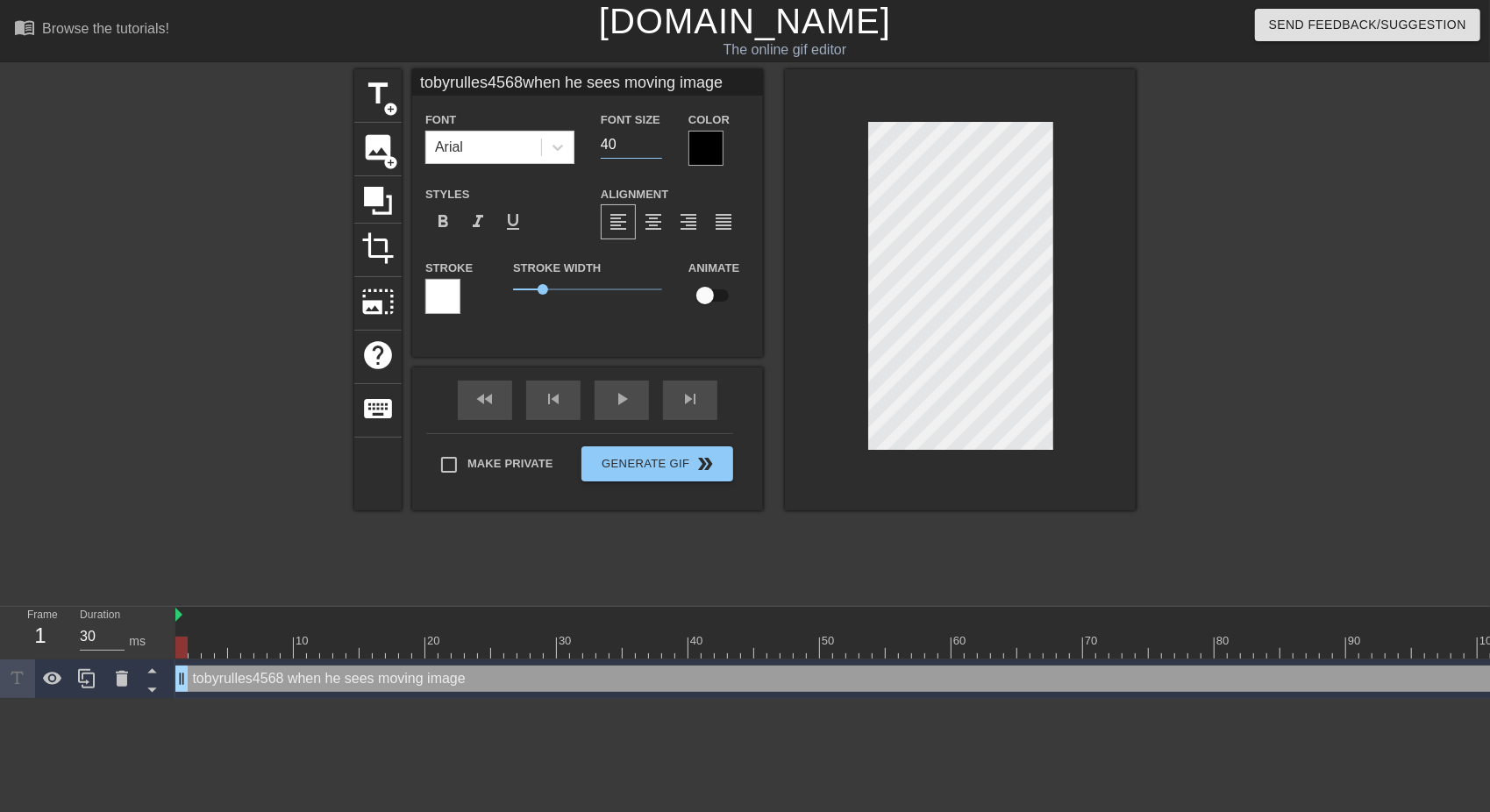
click at [639, 151] on input "40" at bounding box center [632, 145] width 62 height 28
click at [641, 145] on input "40" at bounding box center [632, 145] width 62 height 28
type input "tobyrulles4568when he sees moving image"
type input "2"
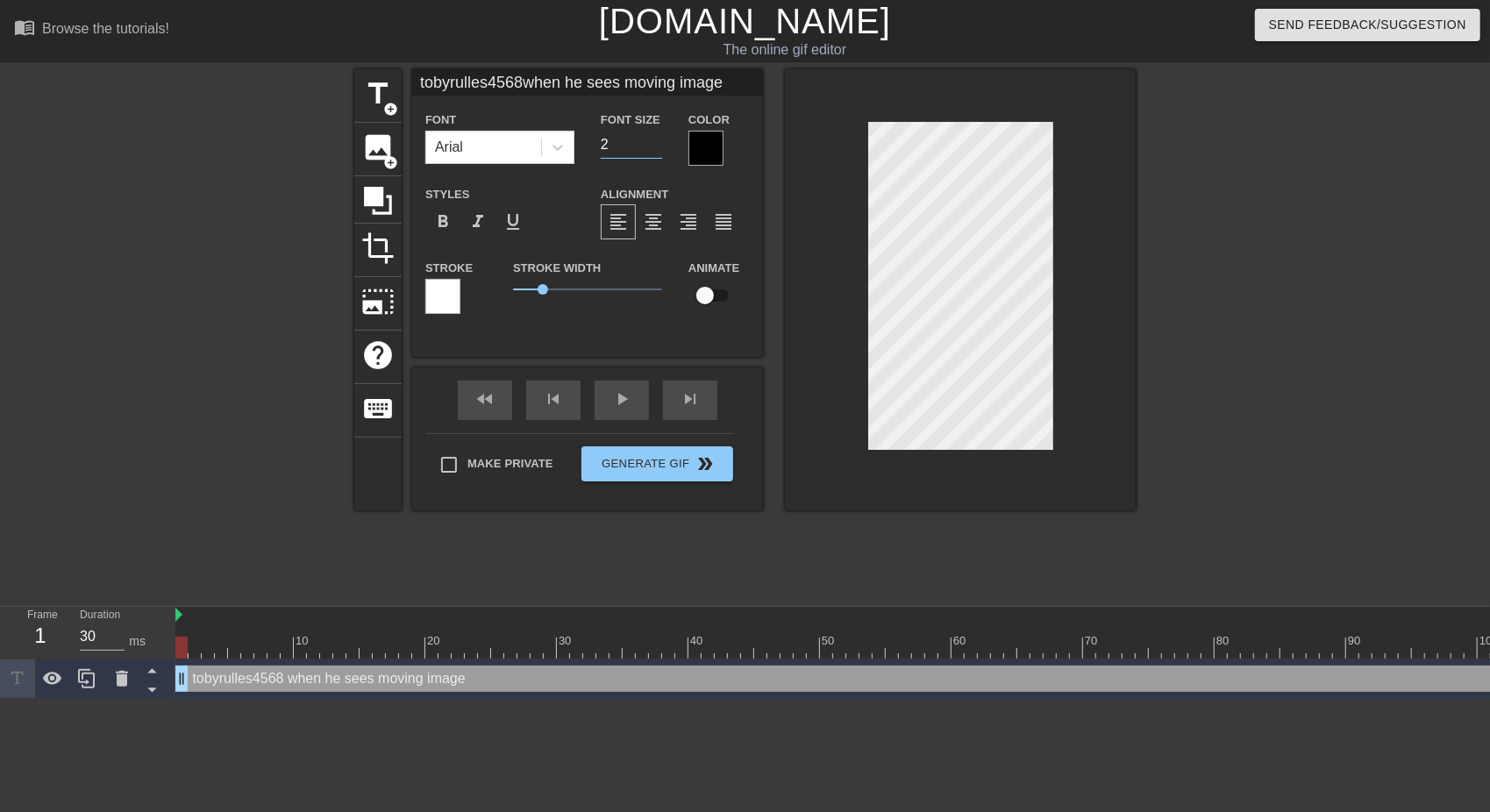
type input "tobyrulles4568when he sees moving image"
type input "20"
